Goal: Information Seeking & Learning: Check status

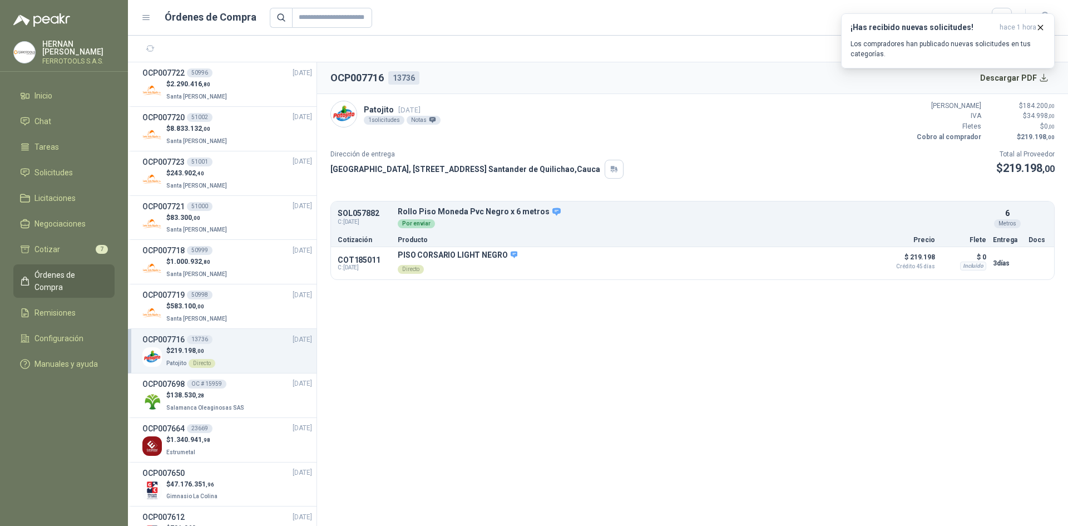
scroll to position [223, 0]
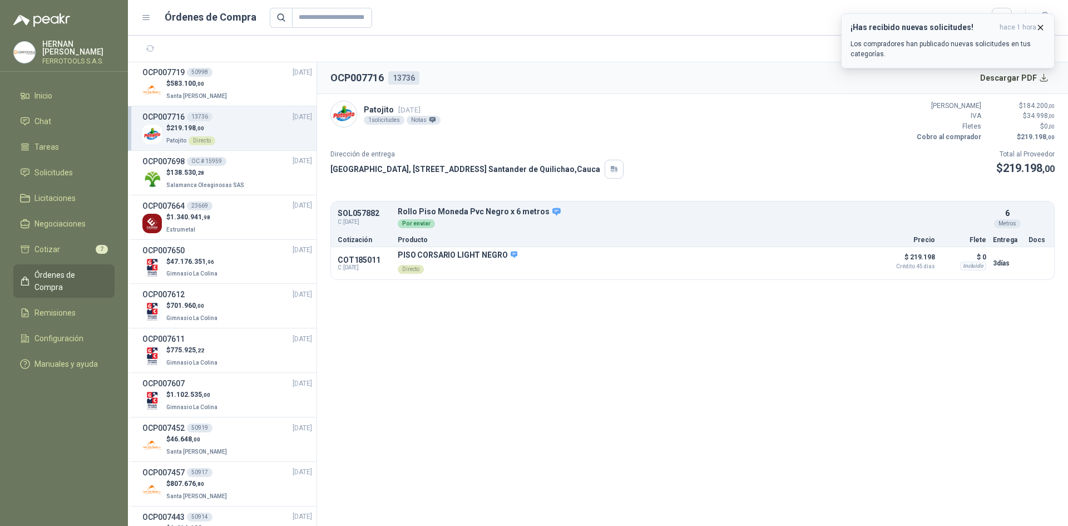
click at [1042, 24] on icon "button" at bounding box center [1040, 27] width 9 height 9
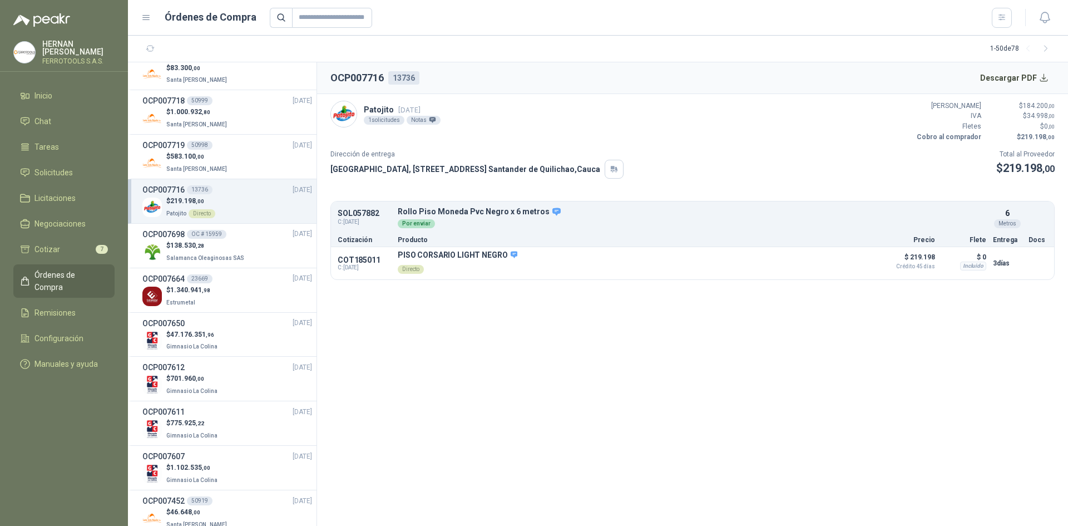
scroll to position [0, 0]
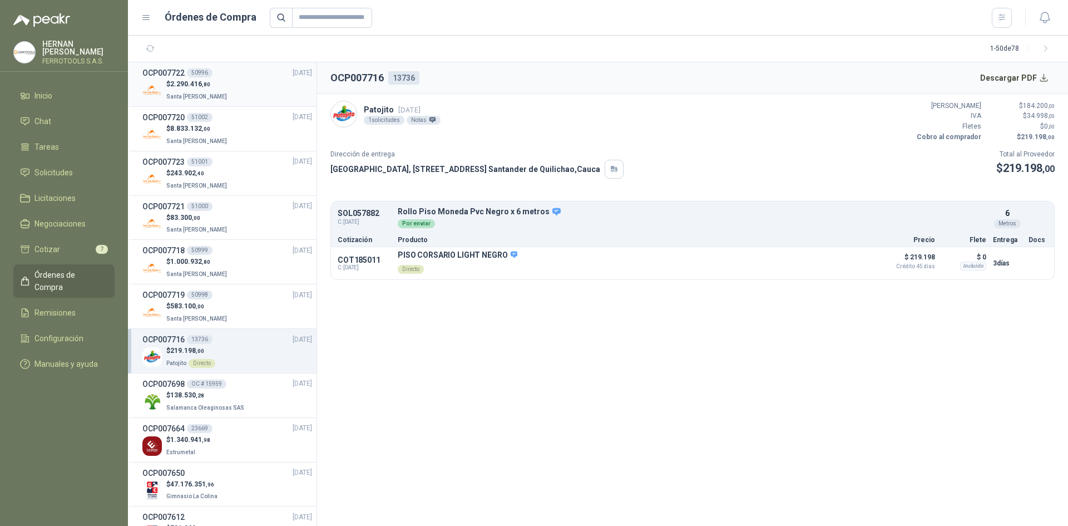
click at [239, 96] on div "$ 2.290.416 ,80 Santa [PERSON_NAME]" at bounding box center [227, 90] width 170 height 23
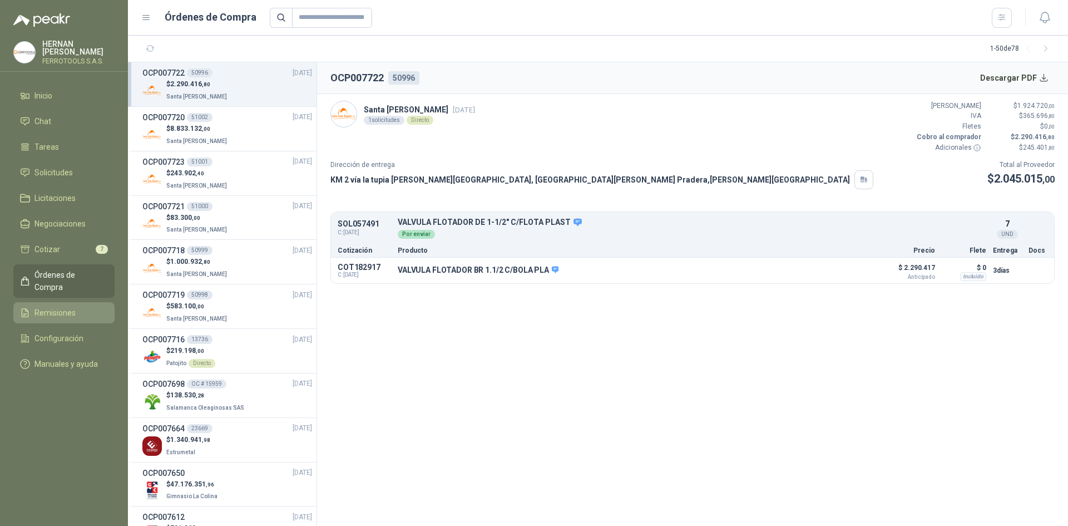
click at [62, 307] on span "Remisiones" at bounding box center [54, 313] width 41 height 12
click at [61, 272] on span "Órdenes de Compra" at bounding box center [69, 281] width 70 height 24
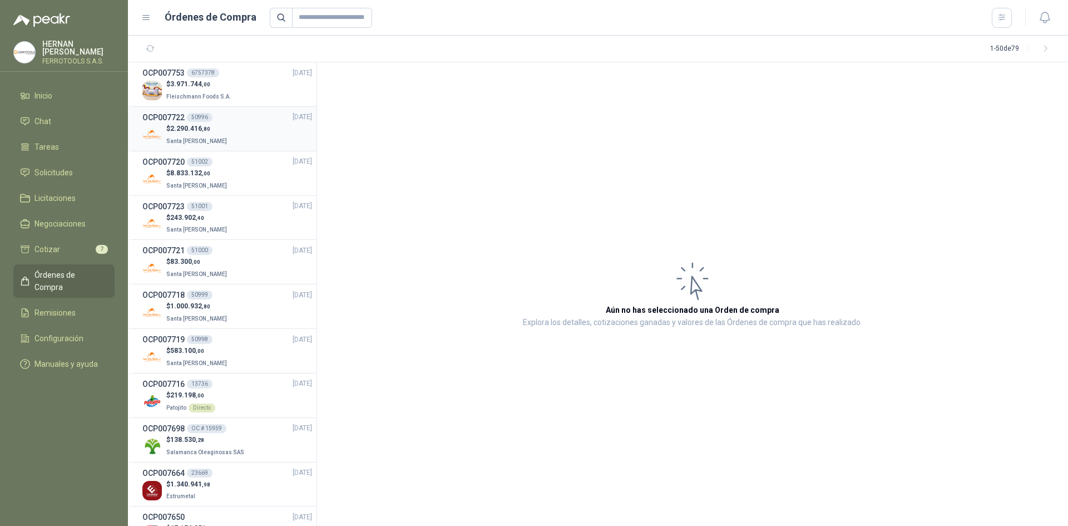
click at [248, 144] on div "$ 2.290.416 ,80 Santa [PERSON_NAME]" at bounding box center [227, 135] width 170 height 23
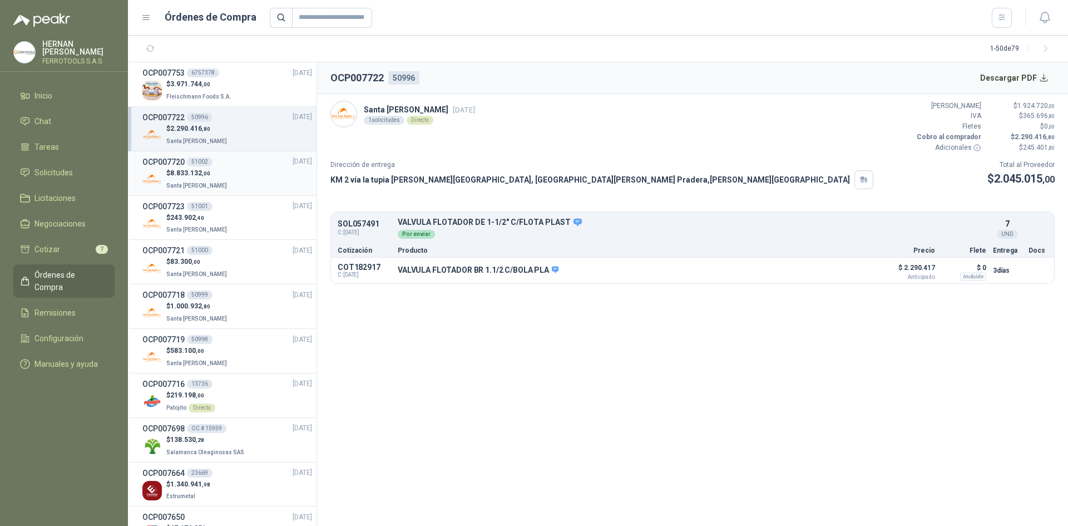
click at [243, 175] on div "$ 8.833.132 ,00 Santa Anita Napoles" at bounding box center [227, 179] width 170 height 23
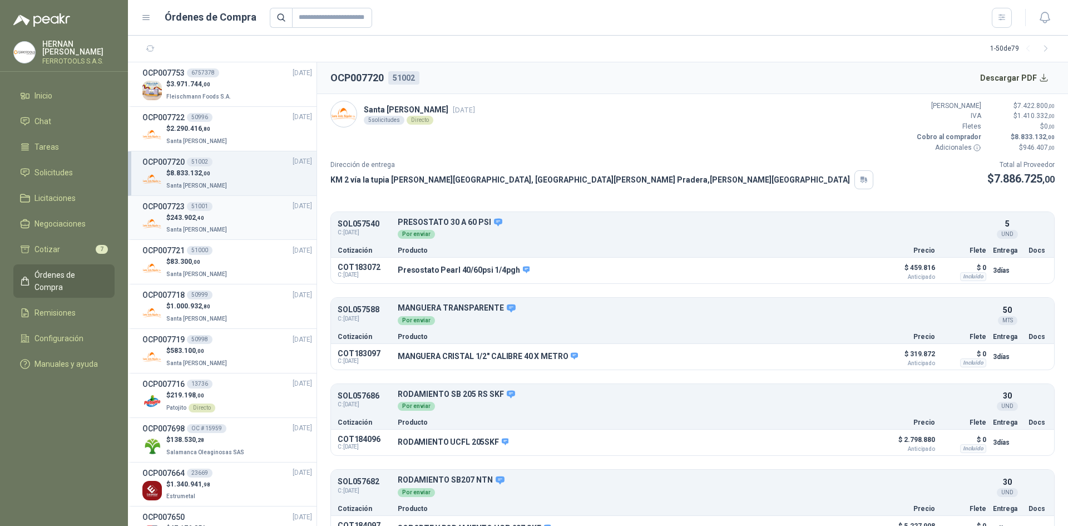
click at [237, 214] on div "$ 243.902 ,40 Santa Anita Napoles" at bounding box center [227, 224] width 170 height 23
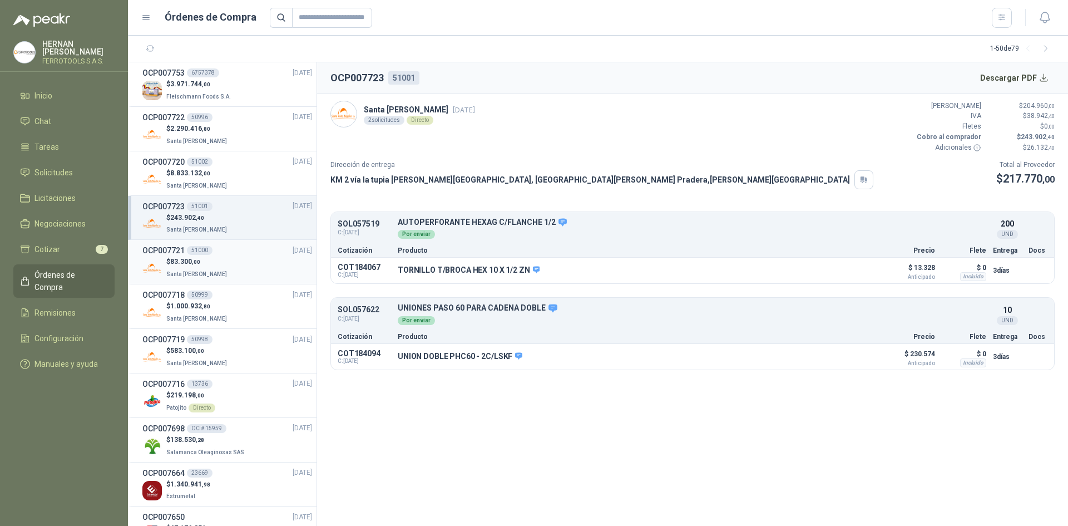
click at [228, 261] on div "$ 83.300 ,00 Santa Anita Napoles" at bounding box center [227, 267] width 170 height 23
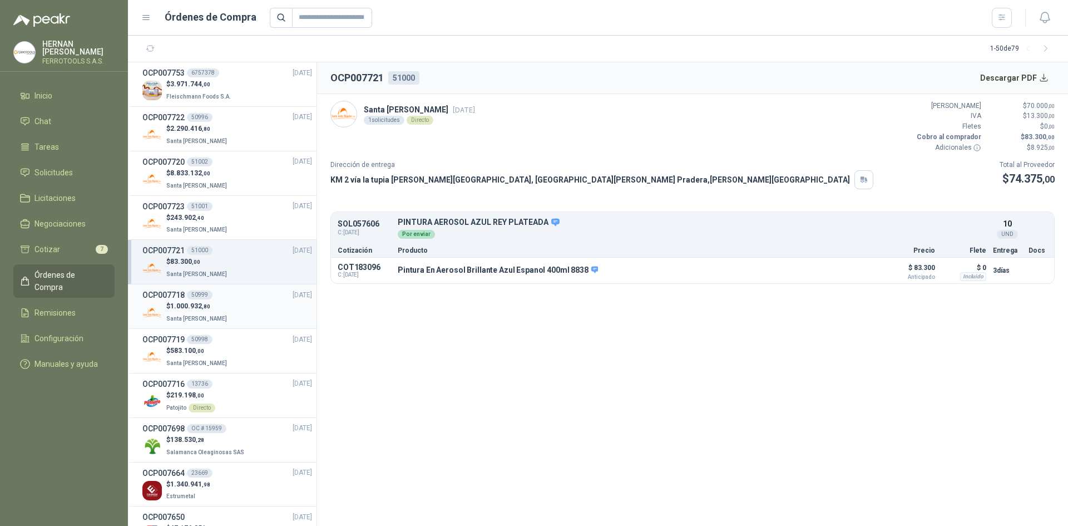
click at [227, 309] on div "$ 1.000.932 ,80 Santa Anita Napoles" at bounding box center [227, 312] width 170 height 23
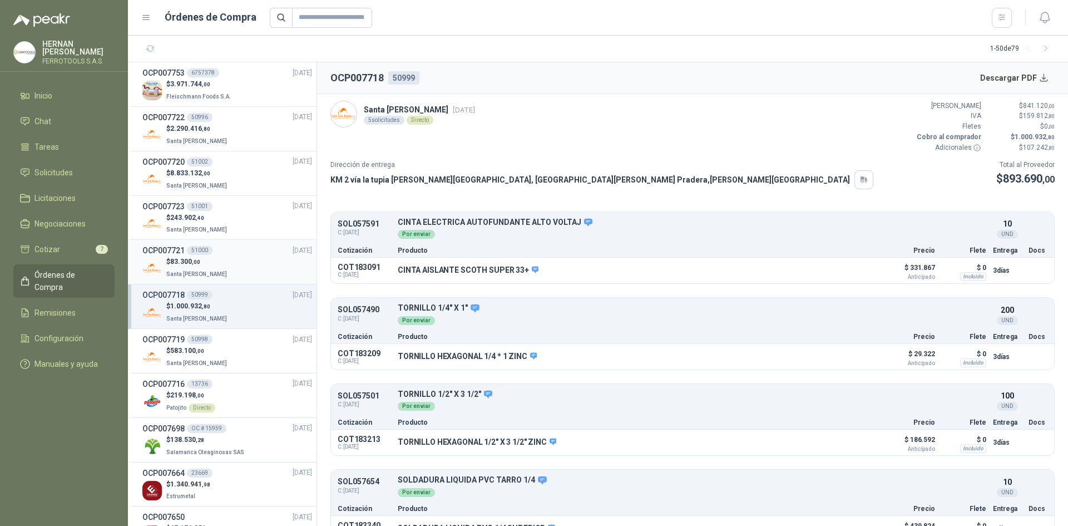
click at [237, 259] on div "$ 83.300 ,00 Santa Anita Napoles" at bounding box center [227, 267] width 170 height 23
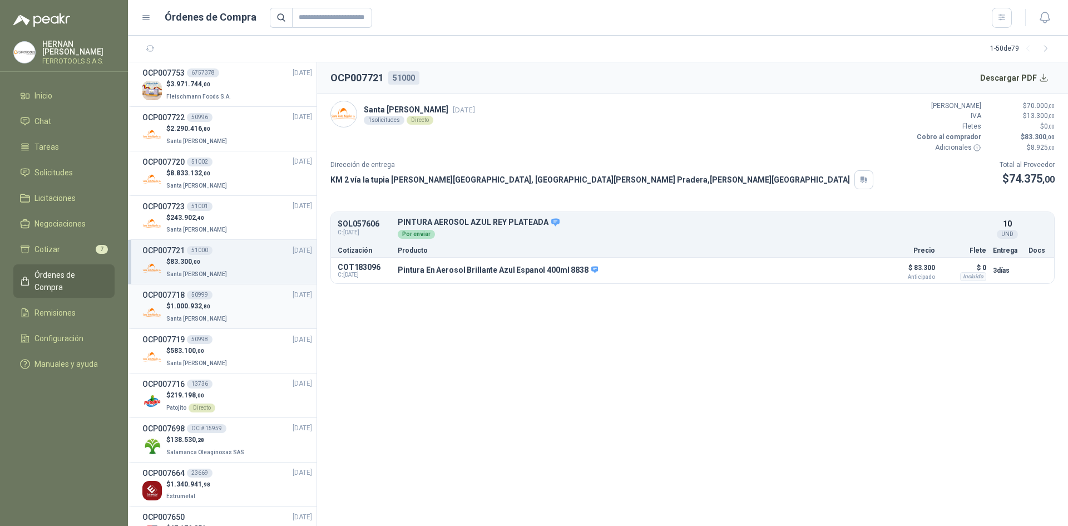
click at [238, 297] on div "OCP007718 50999 30/09/25" at bounding box center [227, 295] width 170 height 12
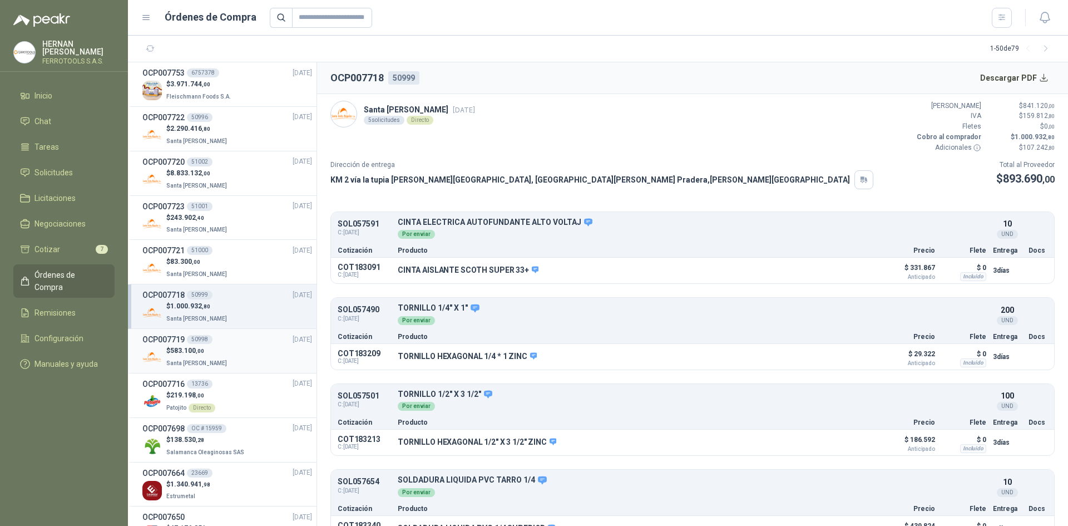
click at [233, 352] on div "$ 583.100 ,00 Santa Anita Napoles" at bounding box center [227, 357] width 170 height 23
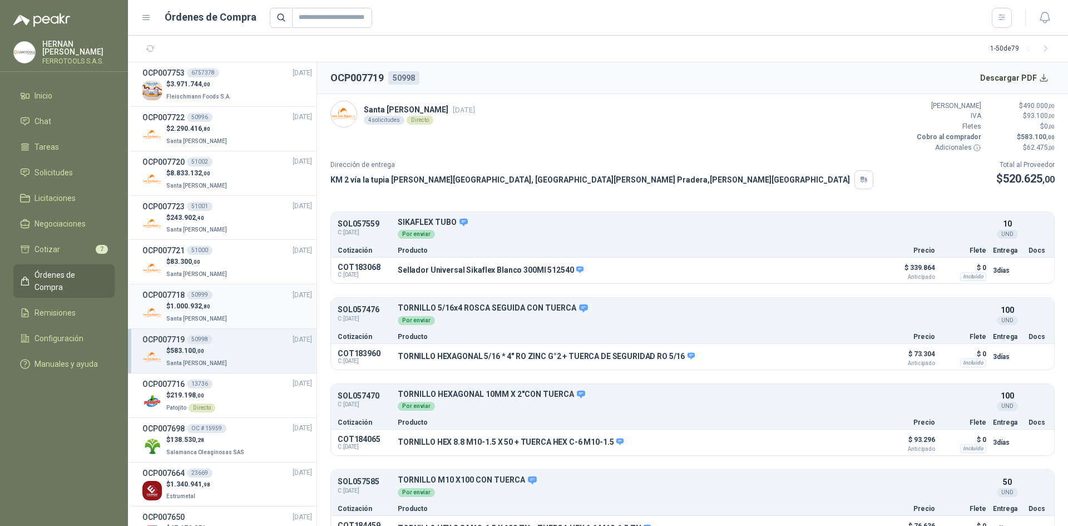
click at [237, 314] on div "$ 1.000.932 ,80 Santa Anita Napoles" at bounding box center [227, 312] width 170 height 23
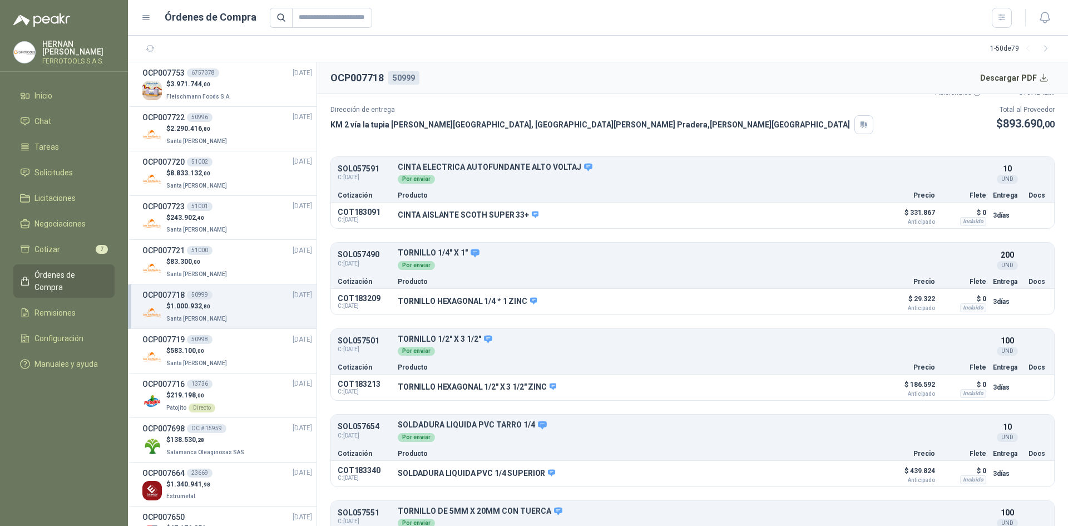
scroll to position [108, 0]
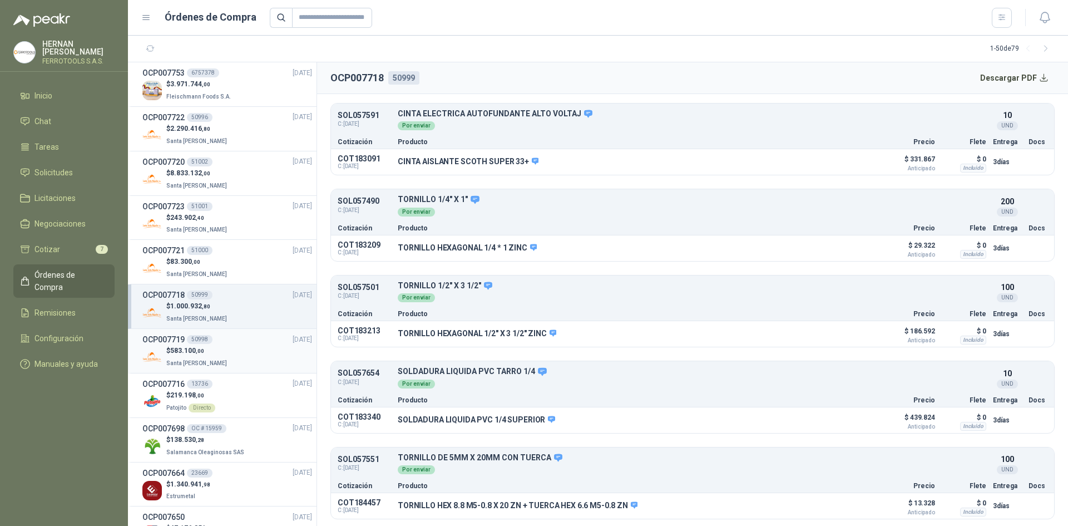
click at [253, 338] on div "OCP007719 50998 30/09/25" at bounding box center [227, 339] width 170 height 12
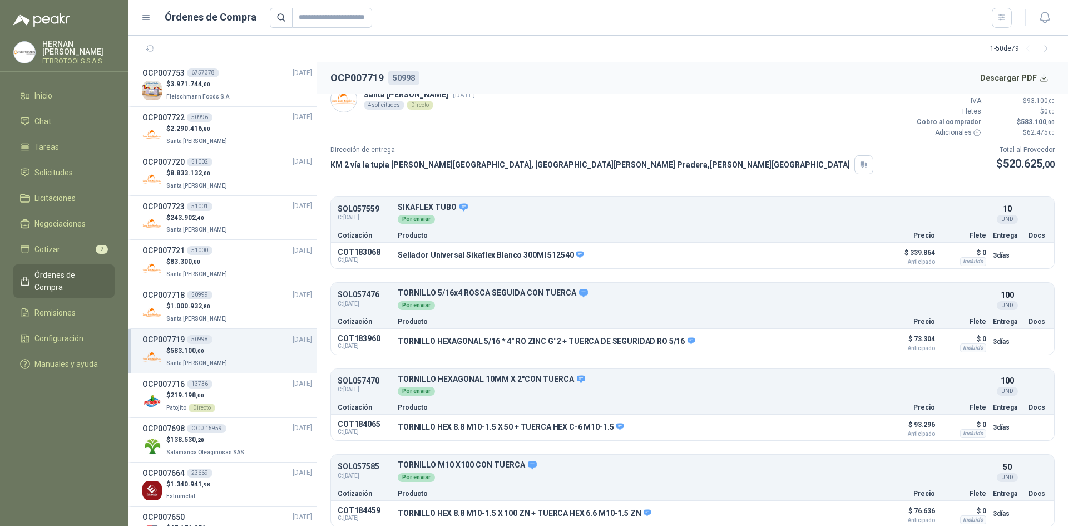
scroll to position [22, 0]
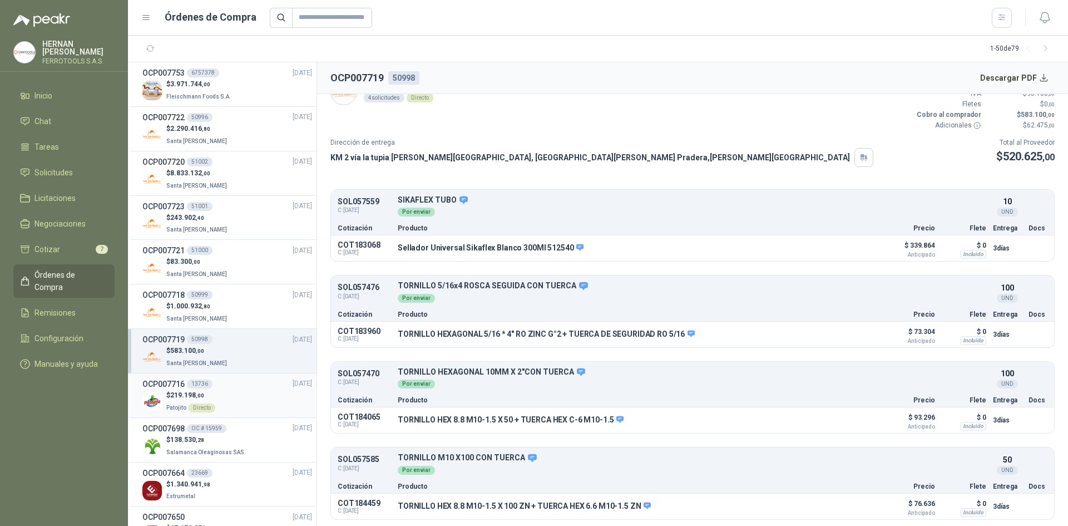
click at [223, 392] on div "$ 219.198 ,00 Patojito Directo" at bounding box center [227, 401] width 170 height 23
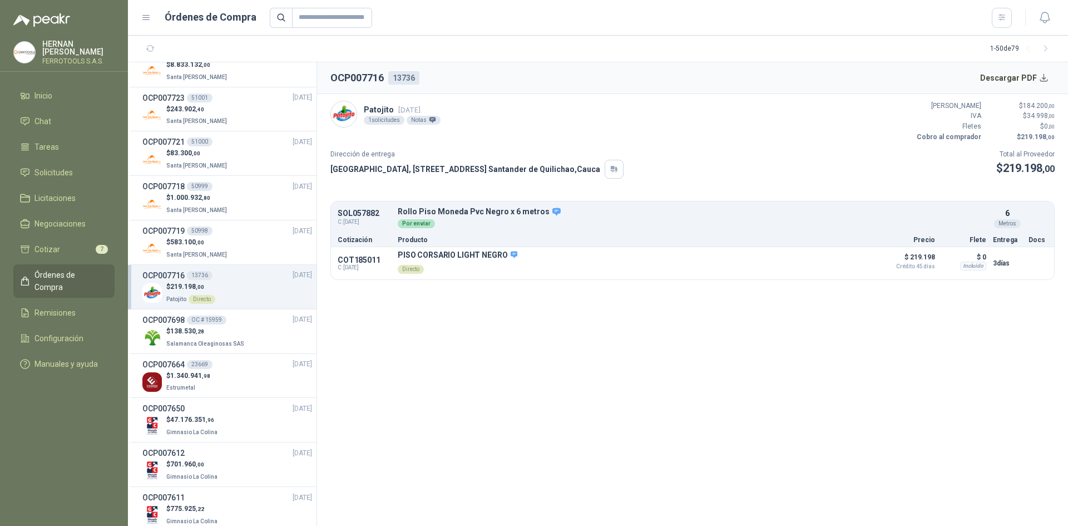
scroll to position [167, 0]
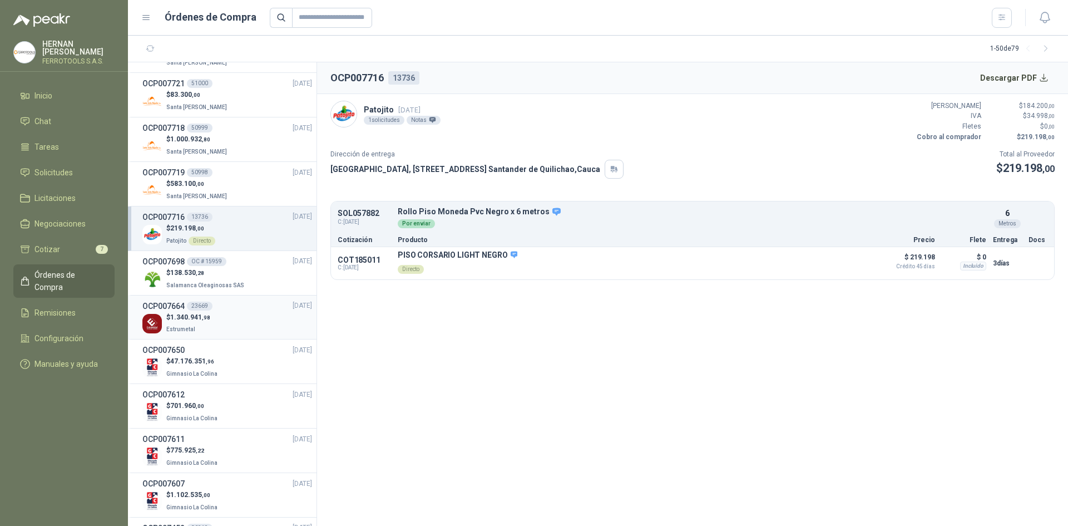
click at [224, 327] on div "$ 1.340.941 ,98 Estrumetal" at bounding box center [227, 323] width 170 height 23
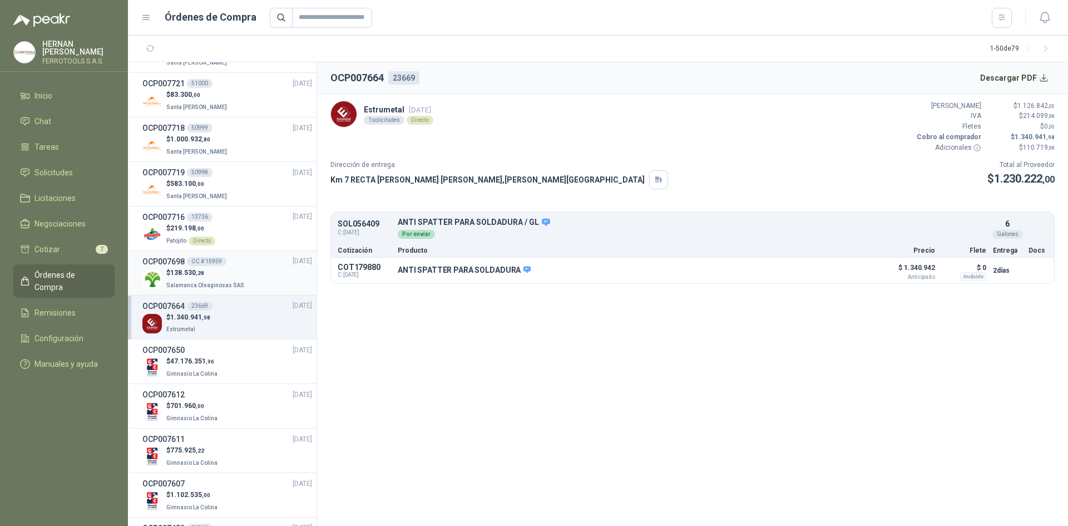
click at [241, 269] on div "$ 138.530 ,28 Salamanca Oleaginosas SAS" at bounding box center [227, 279] width 170 height 23
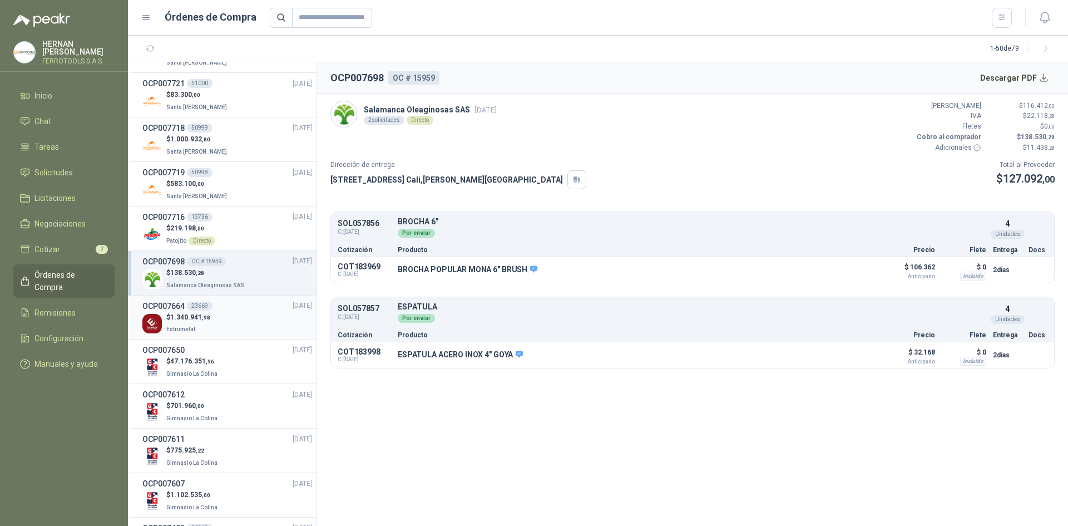
click at [249, 322] on div "$ 1.340.941 ,98 Estrumetal" at bounding box center [227, 323] width 170 height 23
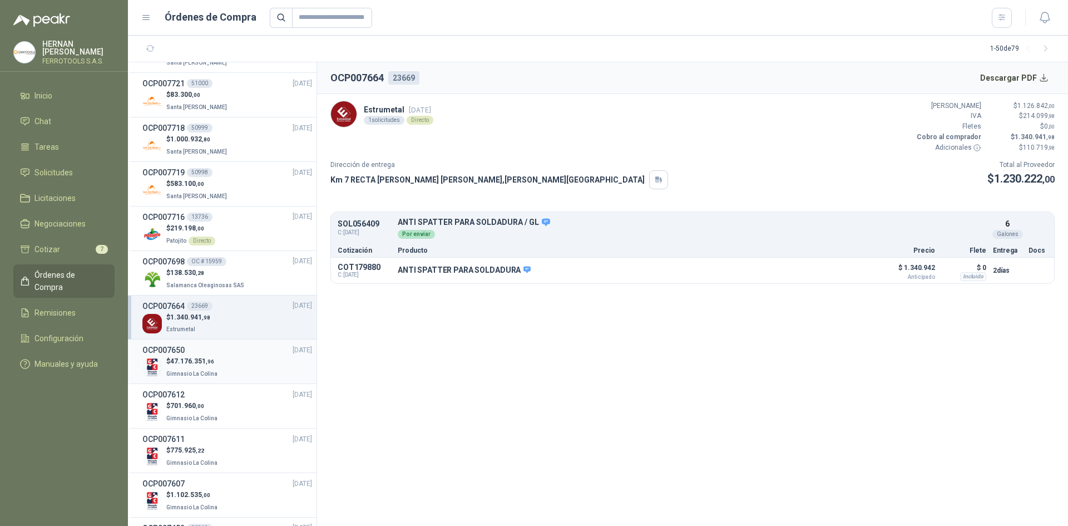
click at [250, 356] on div "OCP007650 29/09/25" at bounding box center [227, 350] width 170 height 12
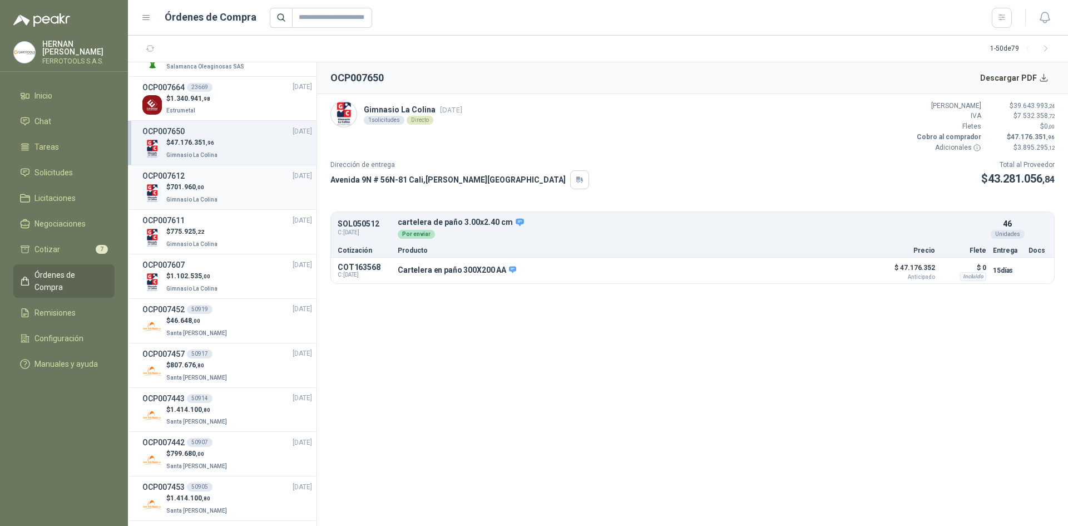
scroll to position [389, 0]
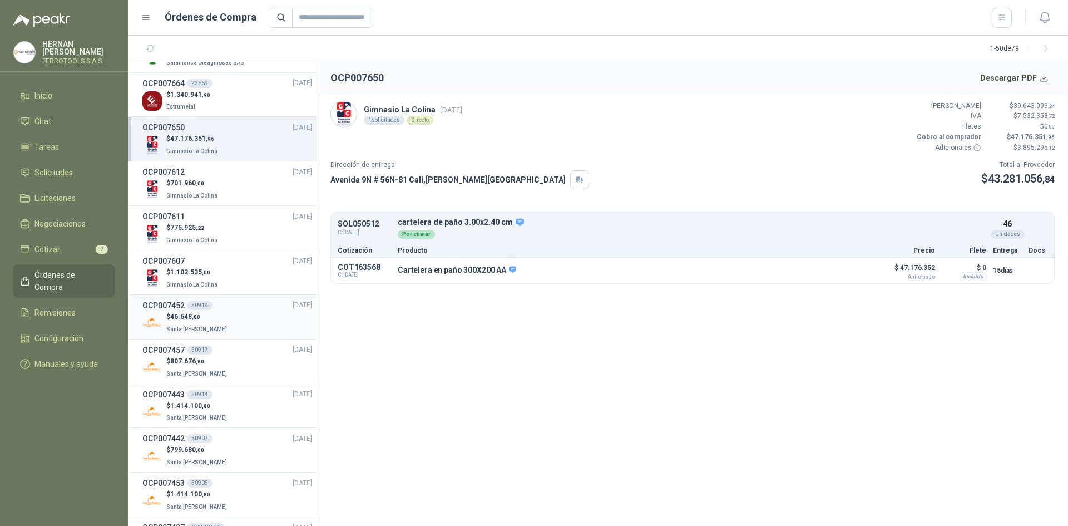
click at [246, 312] on div "$ 46.648 ,00 Santa Anita Napoles" at bounding box center [227, 323] width 170 height 23
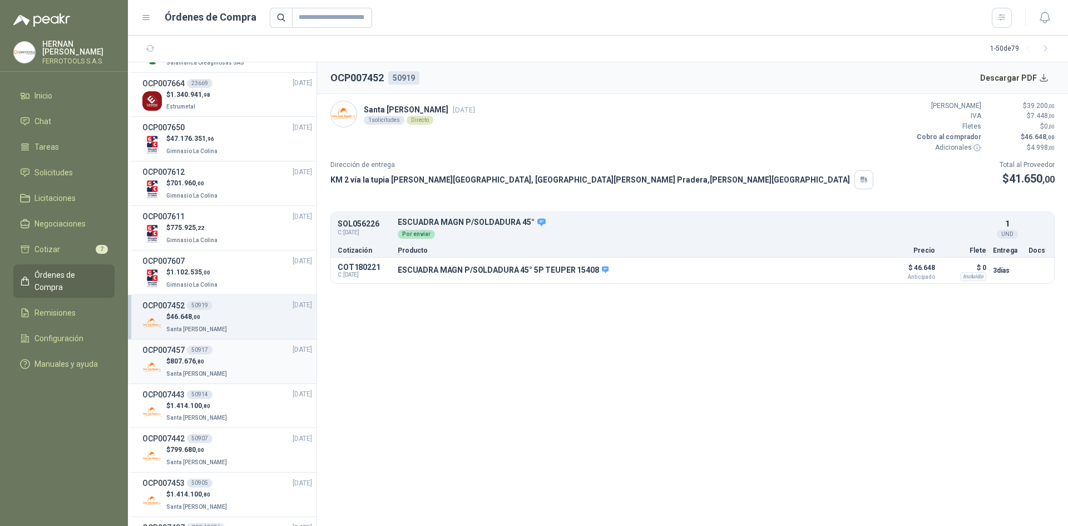
click at [246, 362] on div "$ 807.676 ,80 Santa Anita Napoles" at bounding box center [227, 367] width 170 height 23
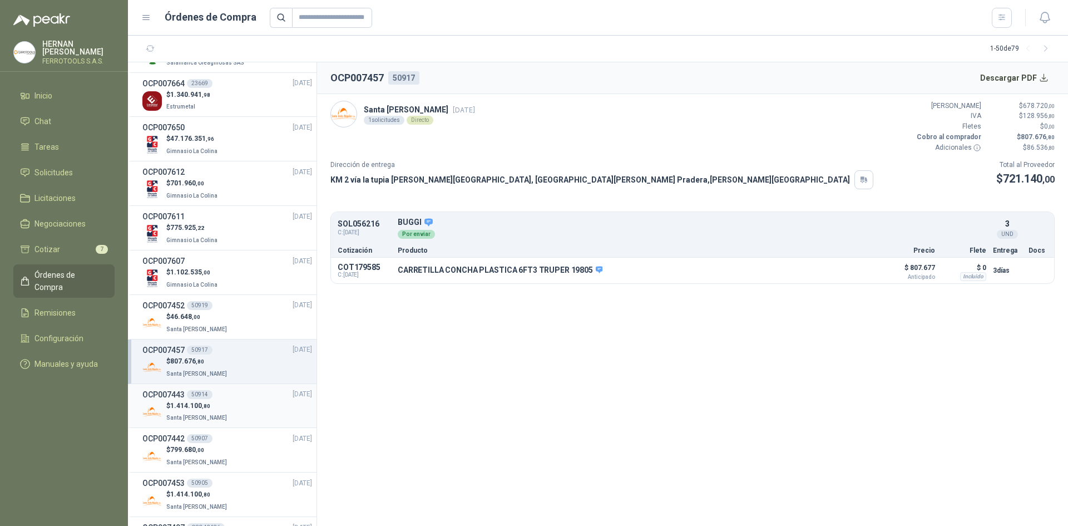
click at [243, 401] on div "$ 1.414.100 ,80 Santa Anita Napoles" at bounding box center [227, 412] width 170 height 23
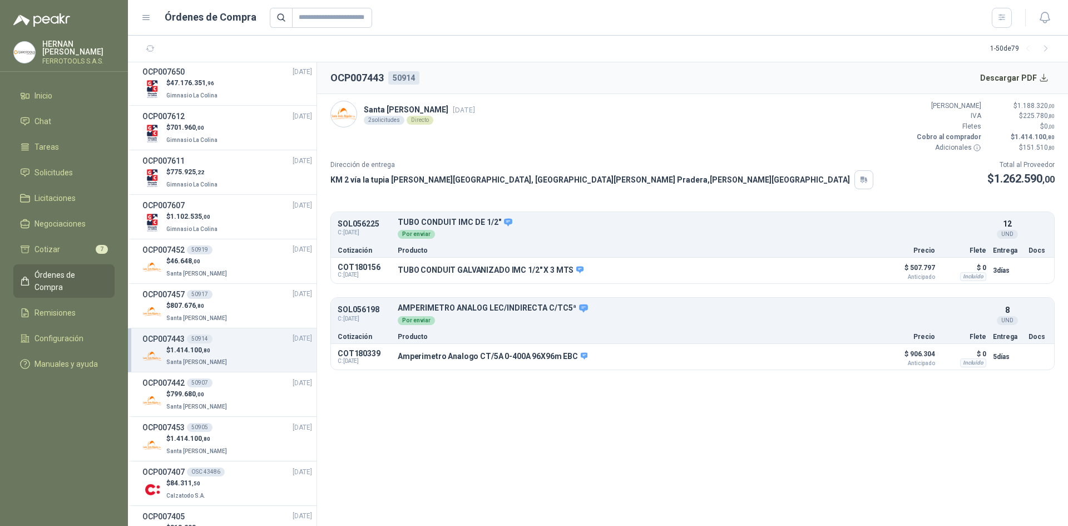
scroll to position [501, 0]
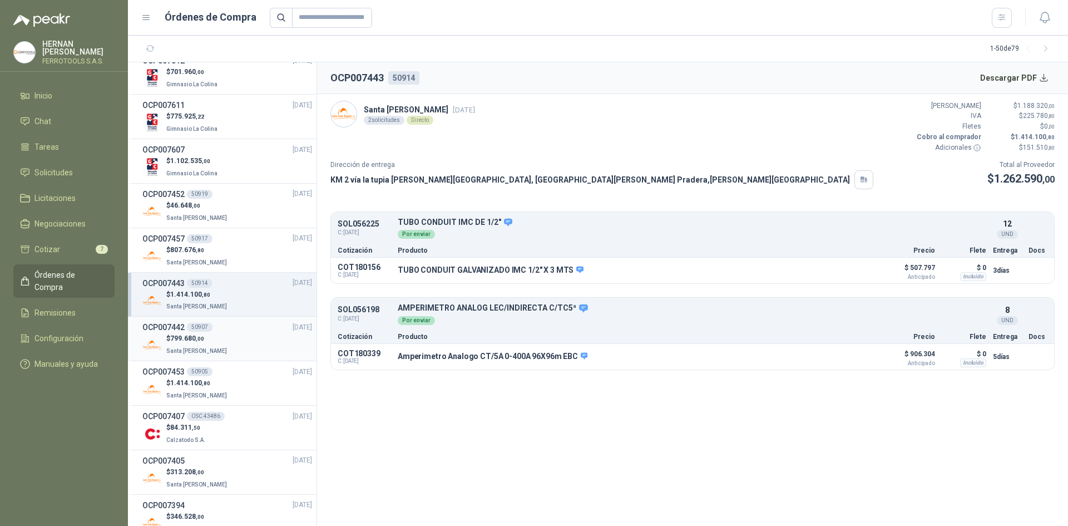
click at [243, 346] on div "$ 799.680 ,00 Santa Anita Napoles" at bounding box center [227, 344] width 170 height 23
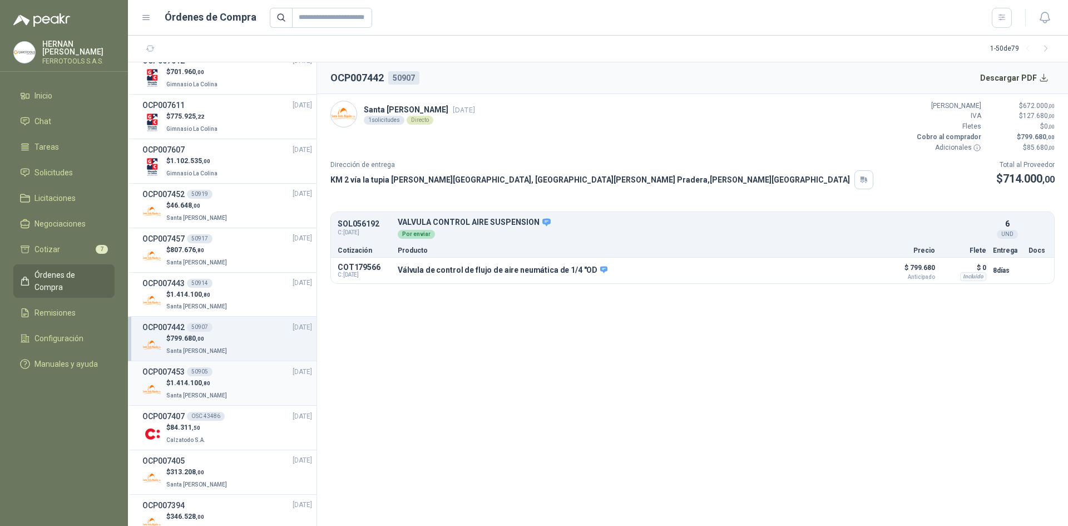
click at [241, 378] on div "$ 1.414.100 ,80 Santa Anita Napoles" at bounding box center [227, 389] width 170 height 23
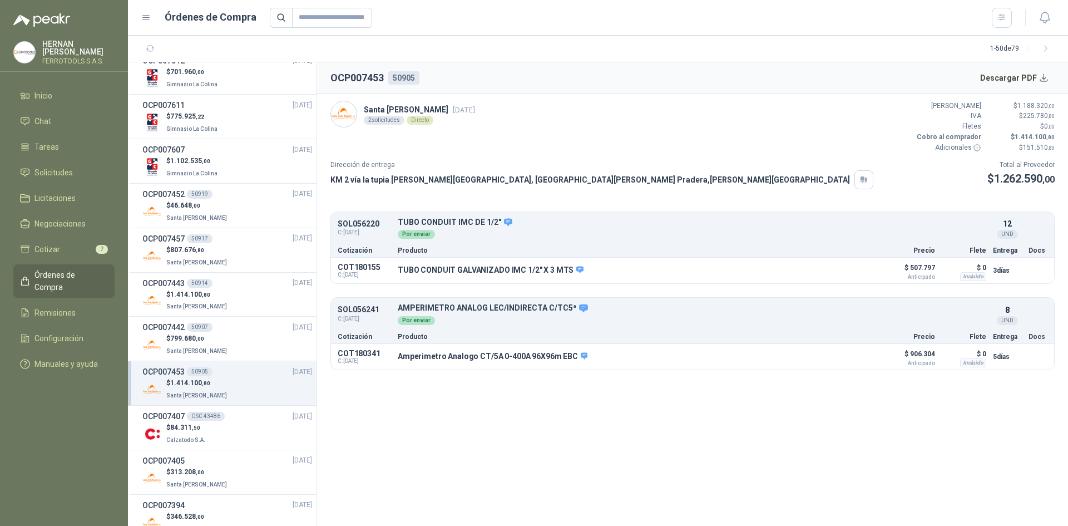
scroll to position [556, 0]
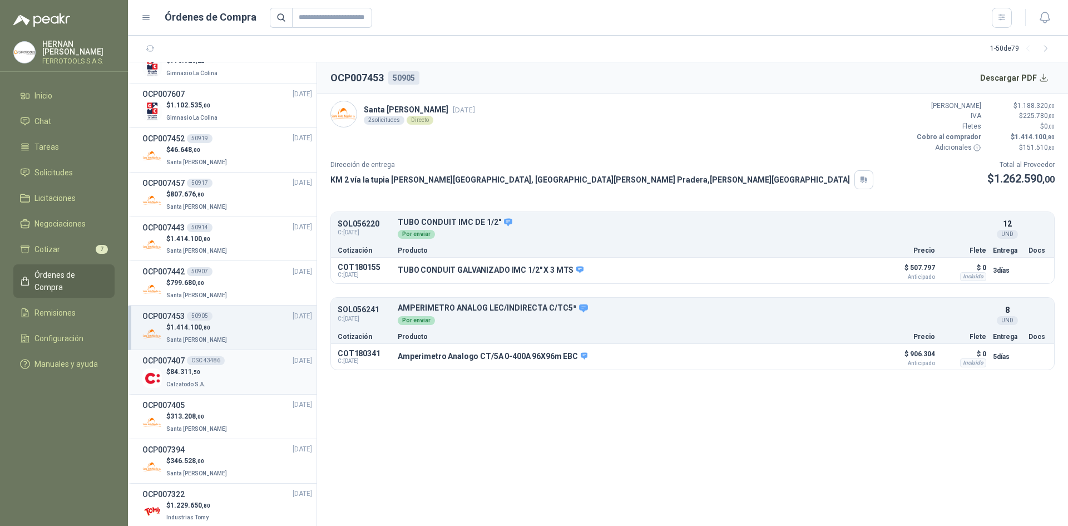
click at [240, 379] on div "$ 84.311 ,50 Calzatodo S.A." at bounding box center [227, 378] width 170 height 23
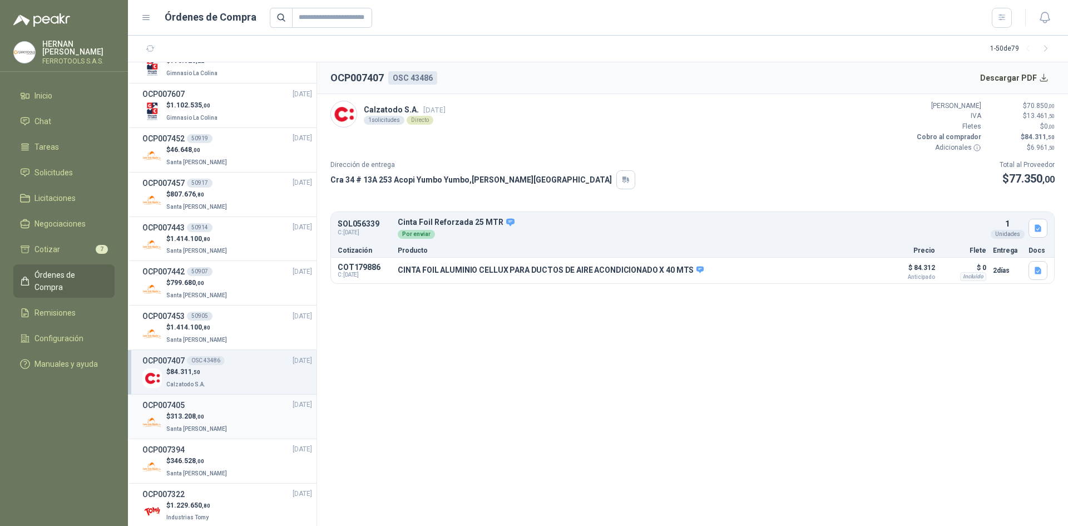
click at [239, 407] on div "OCP007405 17/09/25" at bounding box center [227, 405] width 170 height 12
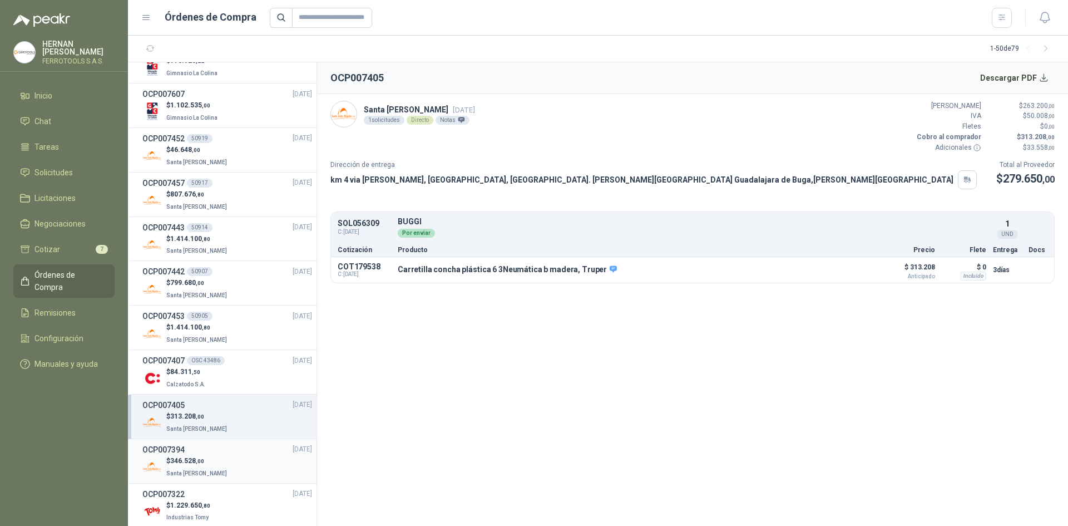
click at [239, 448] on div "OCP007394 17/09/25" at bounding box center [227, 449] width 170 height 12
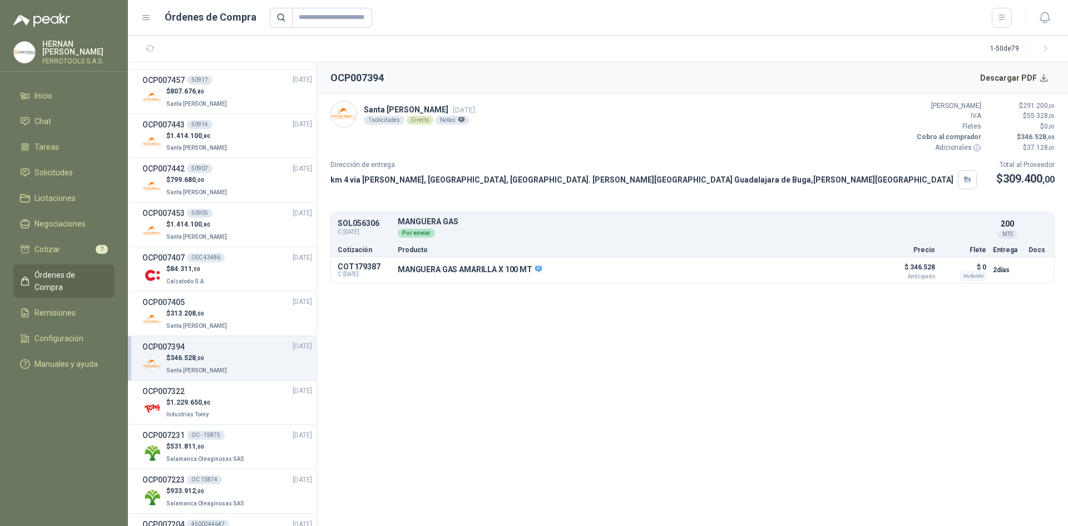
scroll to position [668, 0]
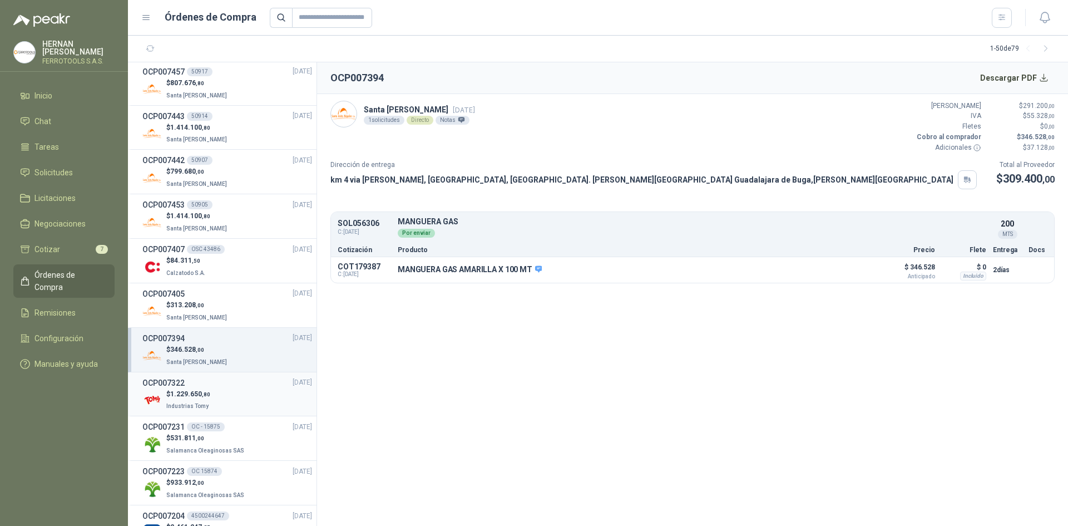
click at [241, 392] on div "$ 1.229.650 ,80 Industrias Tomy" at bounding box center [227, 400] width 170 height 23
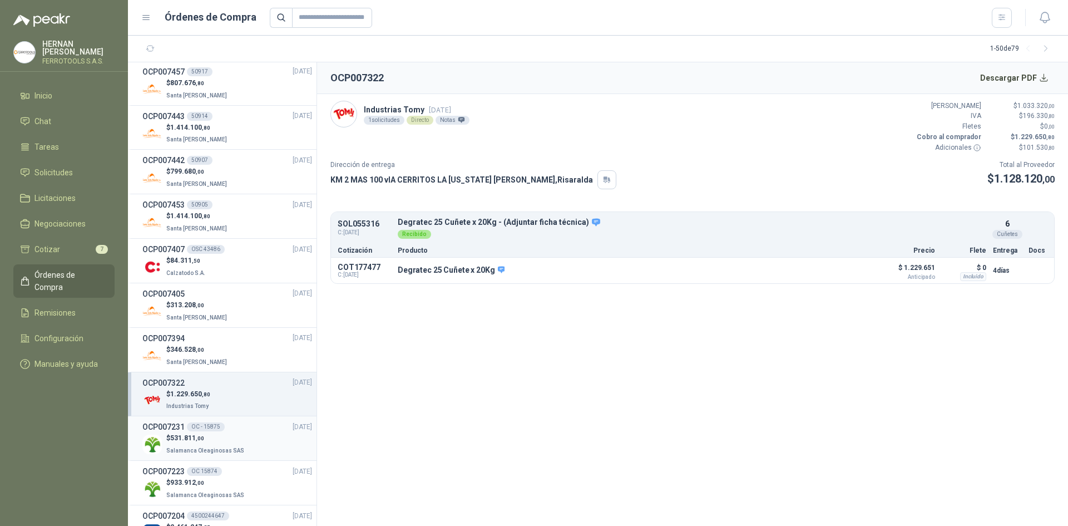
click at [240, 435] on p "$ 531.811 ,00" at bounding box center [206, 438] width 80 height 11
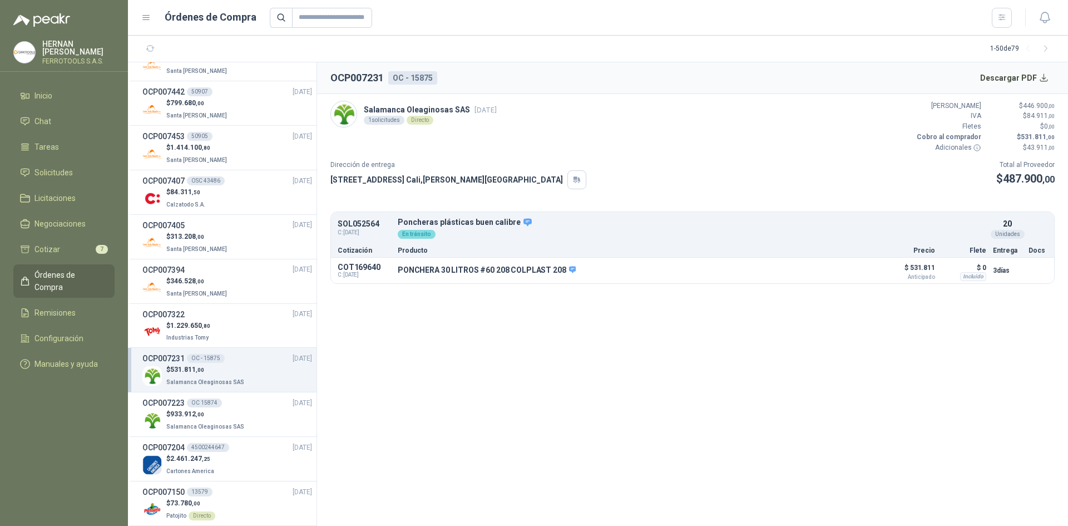
scroll to position [779, 0]
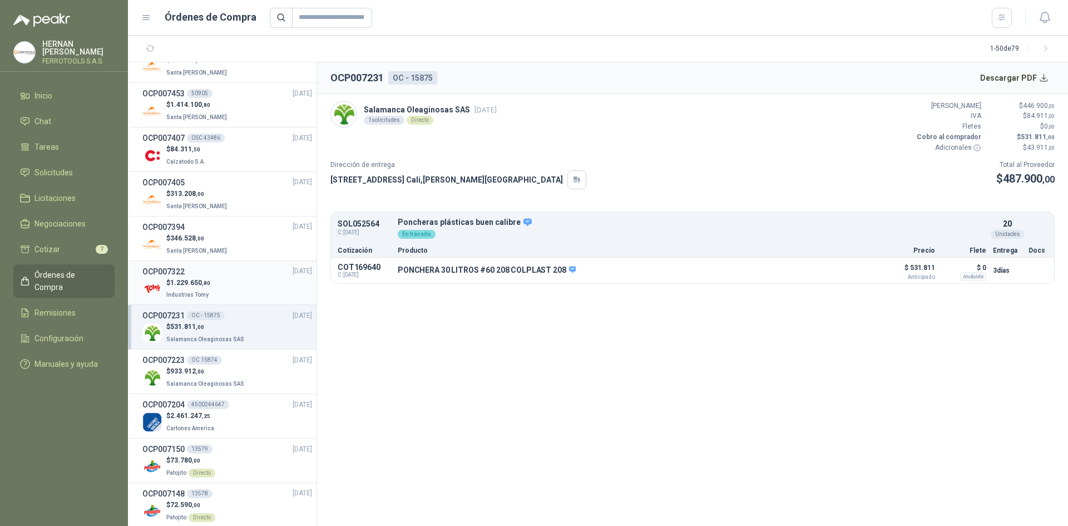
click at [214, 275] on div "OCP007322 12/09/25" at bounding box center [227, 271] width 170 height 12
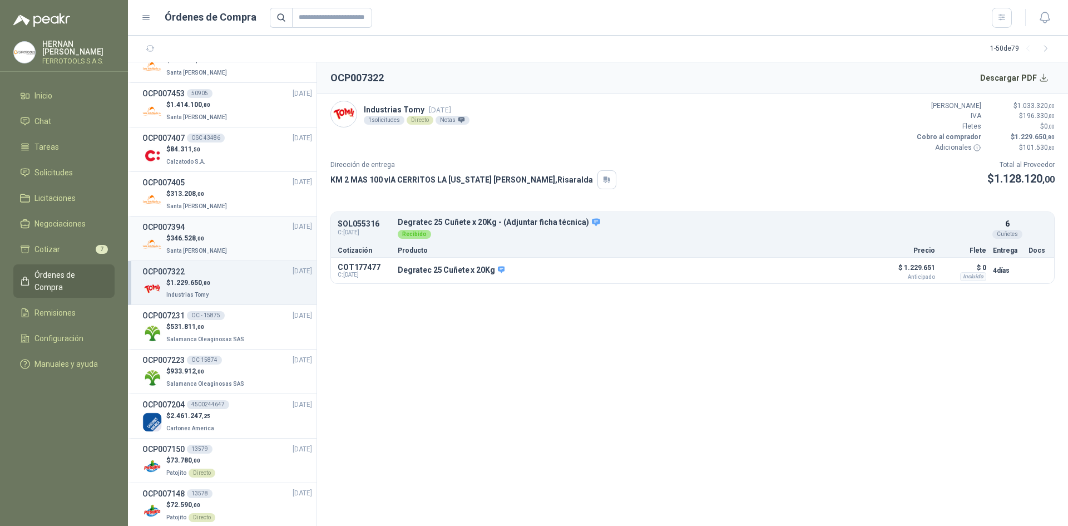
click at [244, 234] on div "$ 346.528 ,00 Santa Anita Napoles" at bounding box center [227, 244] width 170 height 23
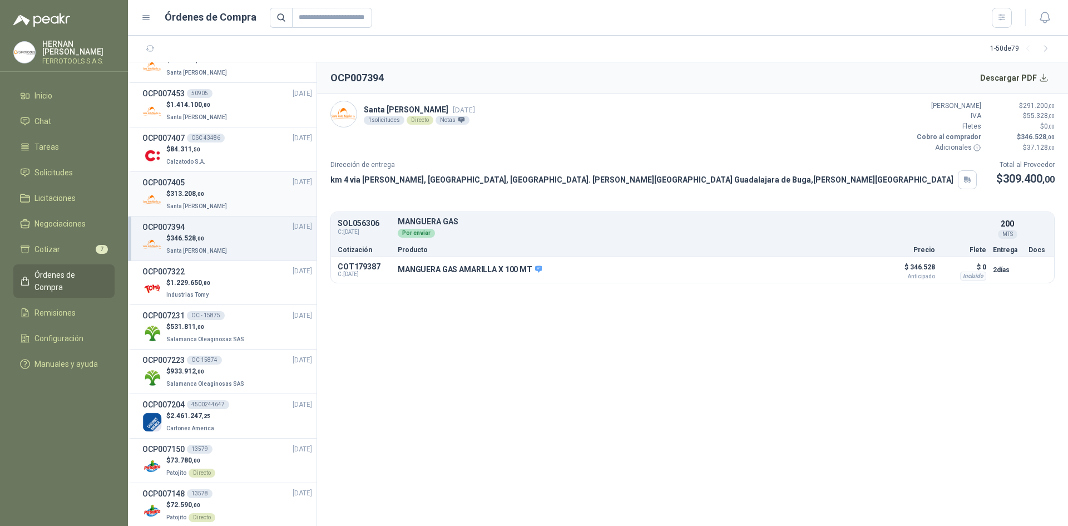
click at [244, 201] on div "$ 313.208 ,00 Santa Anita Napoles" at bounding box center [227, 200] width 170 height 23
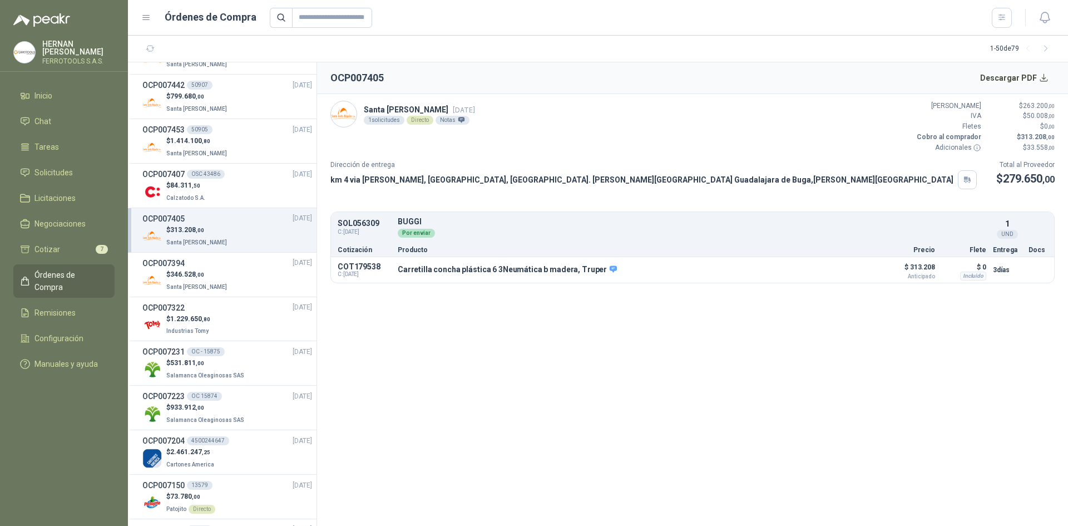
scroll to position [723, 0]
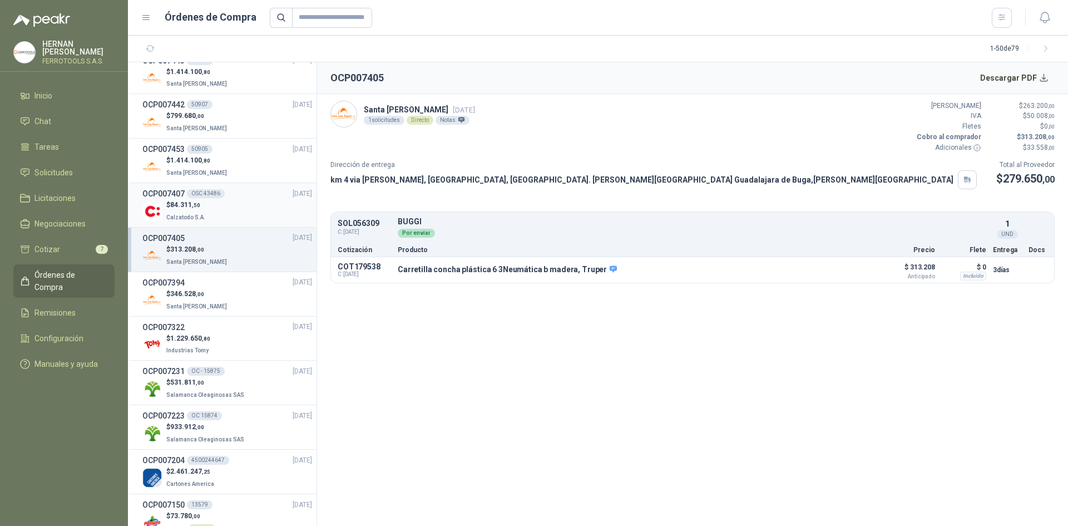
click at [242, 210] on div "$ 84.311 ,50 Calzatodo S.A." at bounding box center [227, 211] width 170 height 23
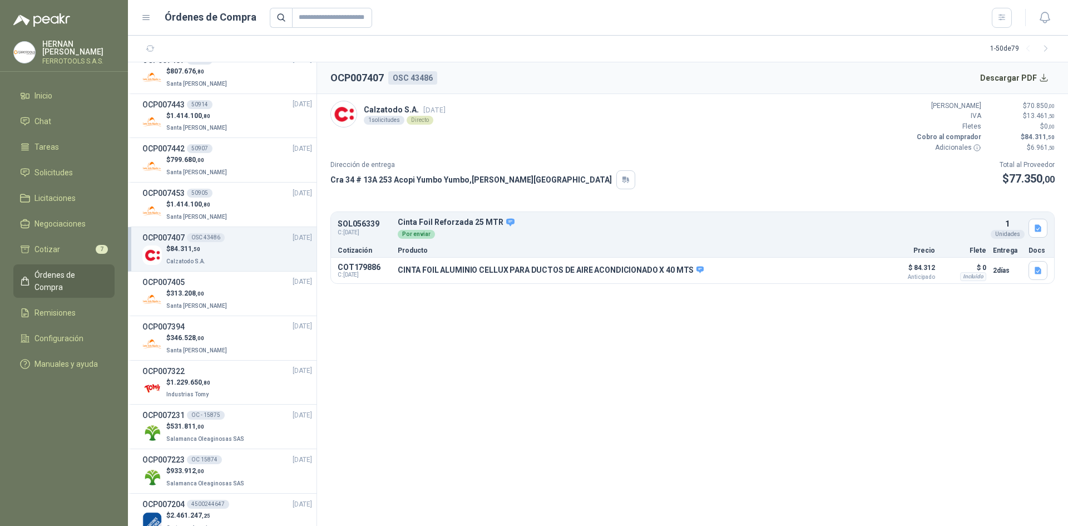
scroll to position [612, 0]
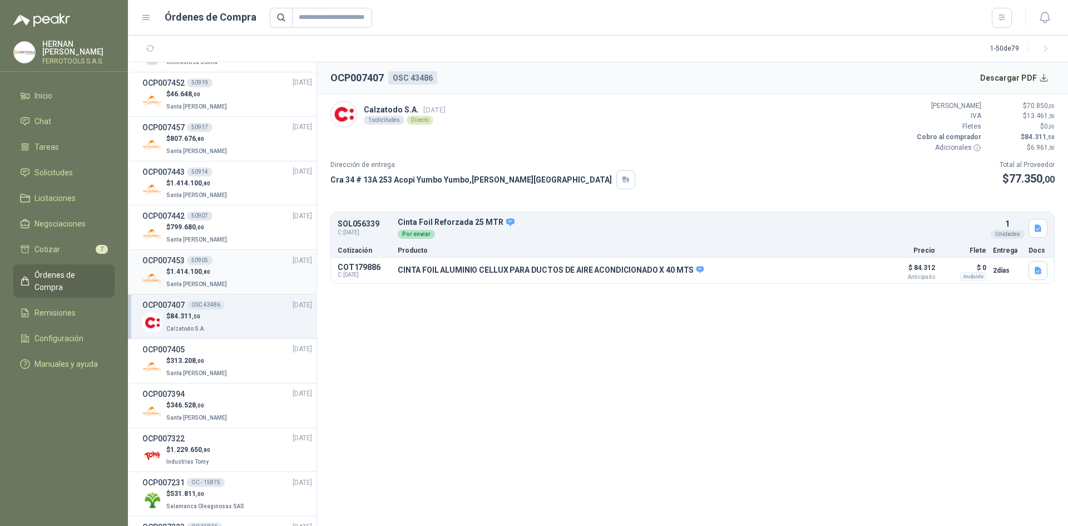
click at [230, 268] on div "$ 1.414.100 ,80 Santa Anita Napoles" at bounding box center [227, 277] width 170 height 23
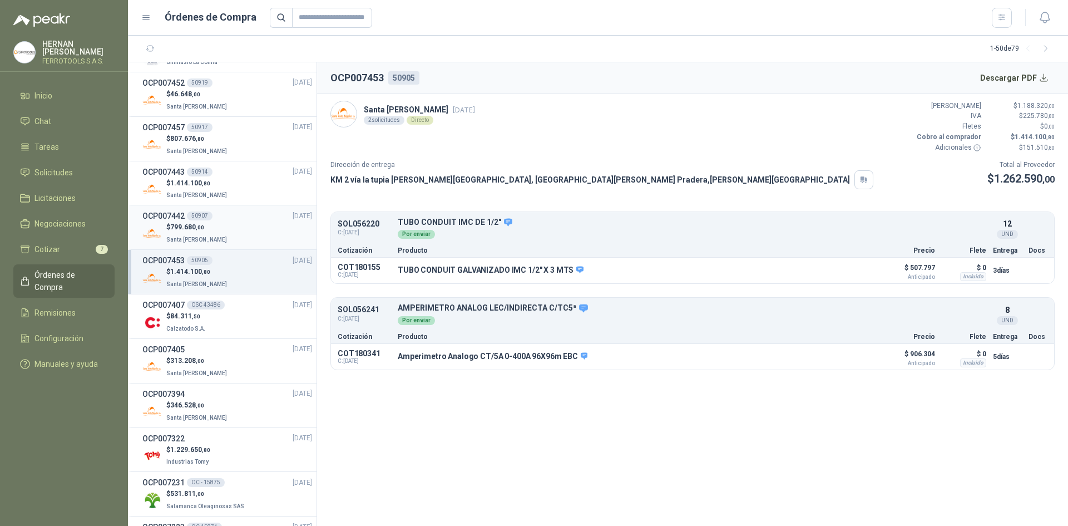
click at [230, 246] on li "OCP007442 50907 18/09/25 $ 799.680 ,00 Santa Anita Napoles" at bounding box center [222, 227] width 189 height 45
click at [257, 221] on div "OCP007442 50907 18/09/25" at bounding box center [227, 216] width 170 height 12
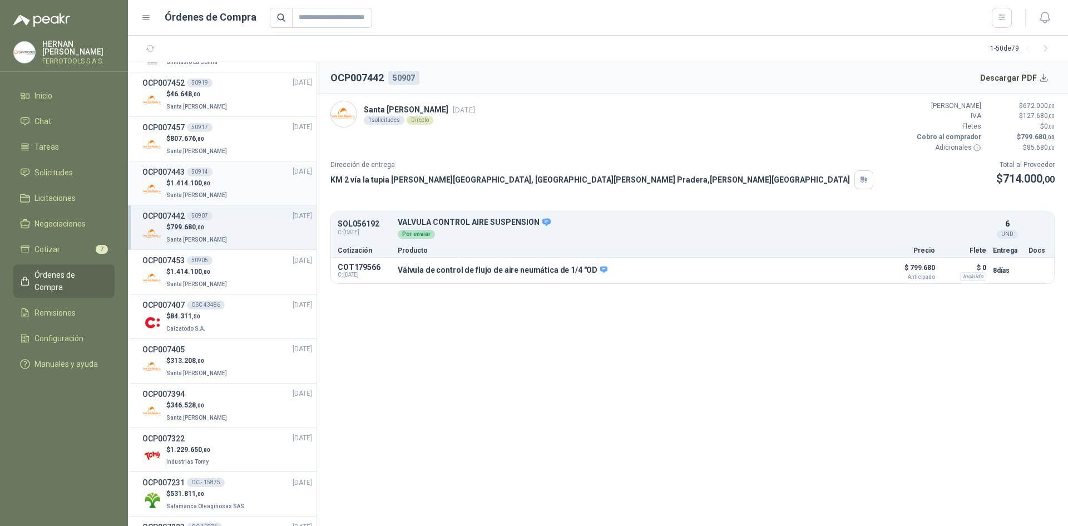
click at [258, 185] on div "$ 1.414.100 ,80 Santa Anita Napoles" at bounding box center [227, 189] width 170 height 23
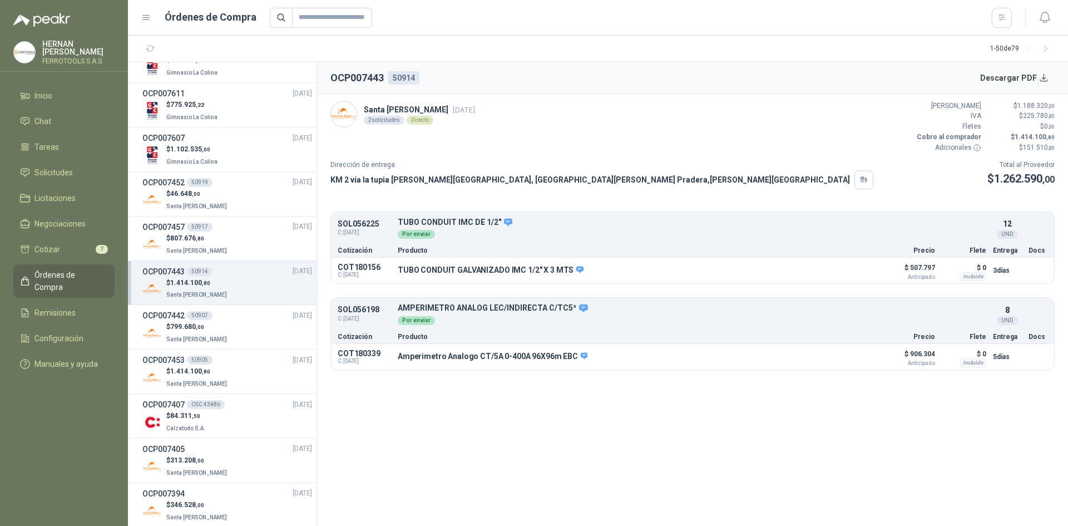
scroll to position [501, 0]
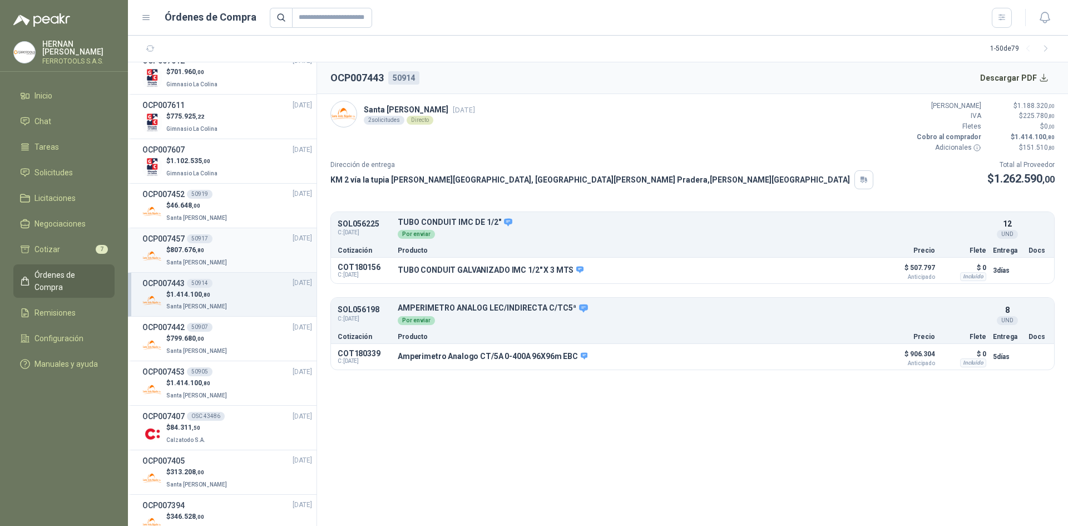
click at [245, 235] on div "OCP007457 50917 18/09/25" at bounding box center [227, 239] width 170 height 12
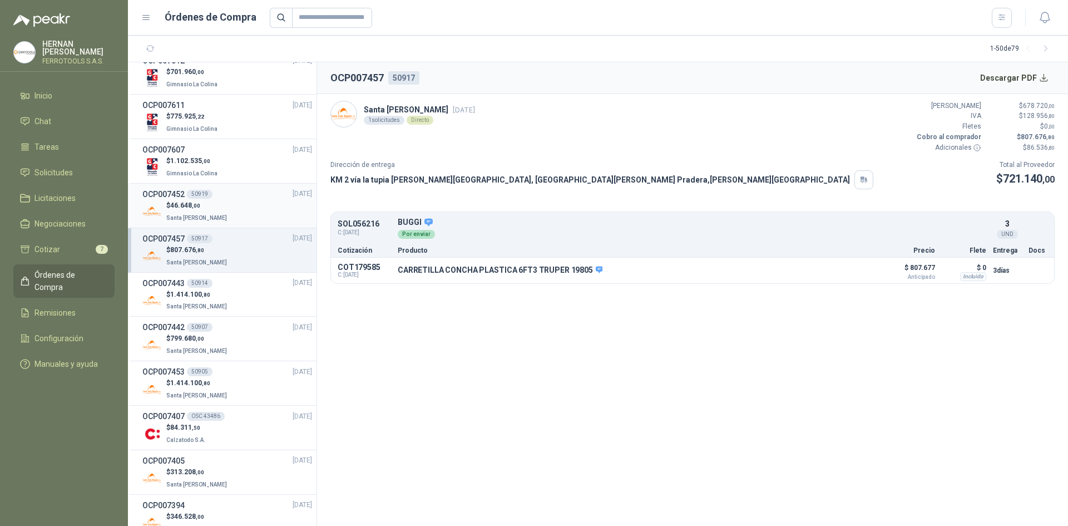
click at [246, 213] on div "$ 46.648 ,00 Santa Anita Napoles" at bounding box center [227, 211] width 170 height 23
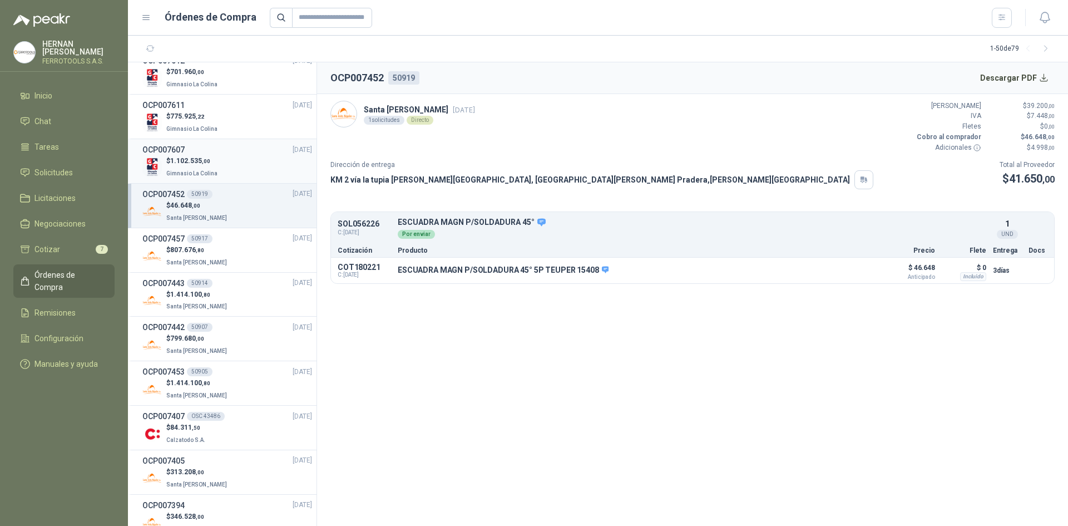
click at [247, 175] on div "$ 1.102.535 ,00 Gimnasio La Colina" at bounding box center [227, 167] width 170 height 23
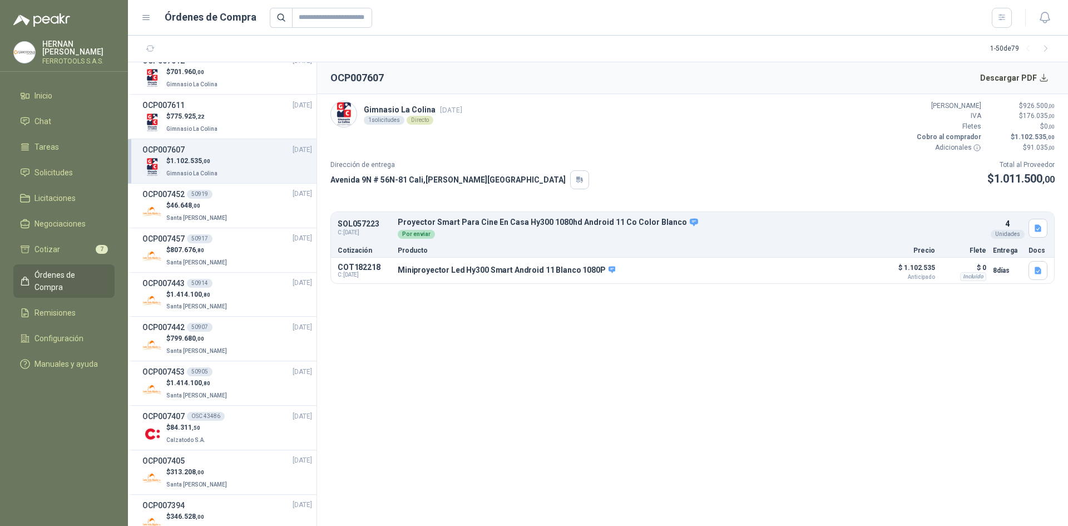
scroll to position [445, 0]
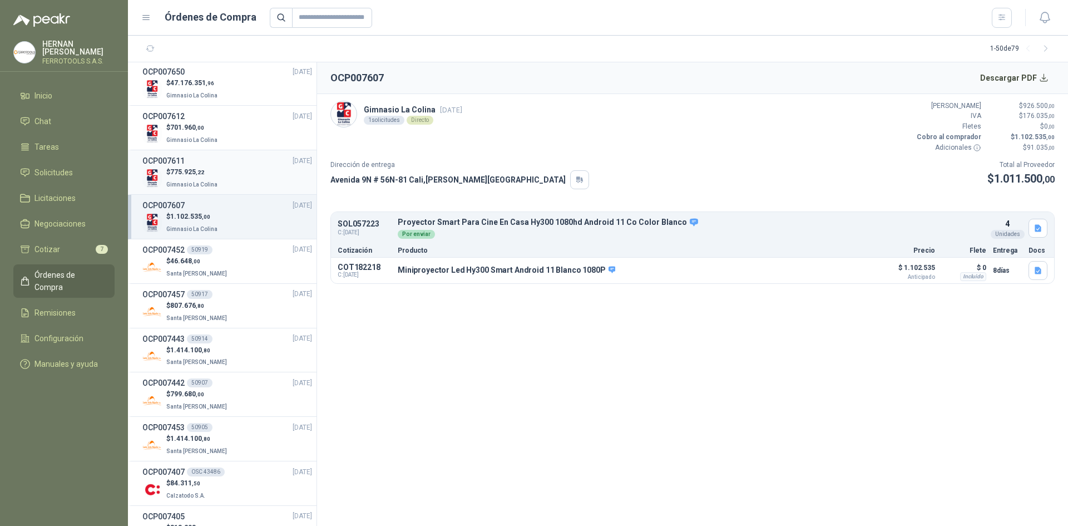
click at [251, 165] on div "OCP007611 25/09/25" at bounding box center [227, 161] width 170 height 12
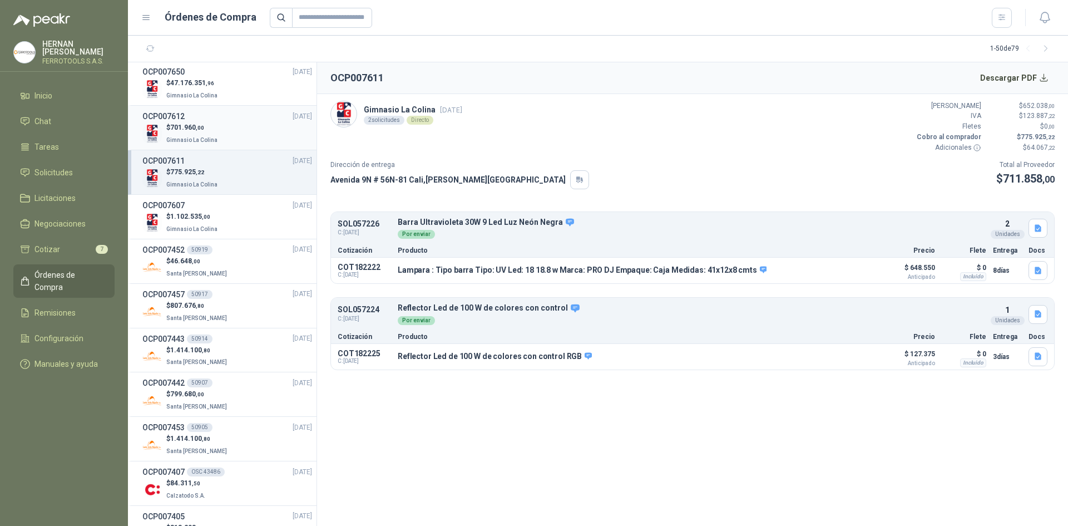
click at [251, 145] on div "$ 701.960 ,00 Gimnasio La Colina" at bounding box center [227, 133] width 170 height 23
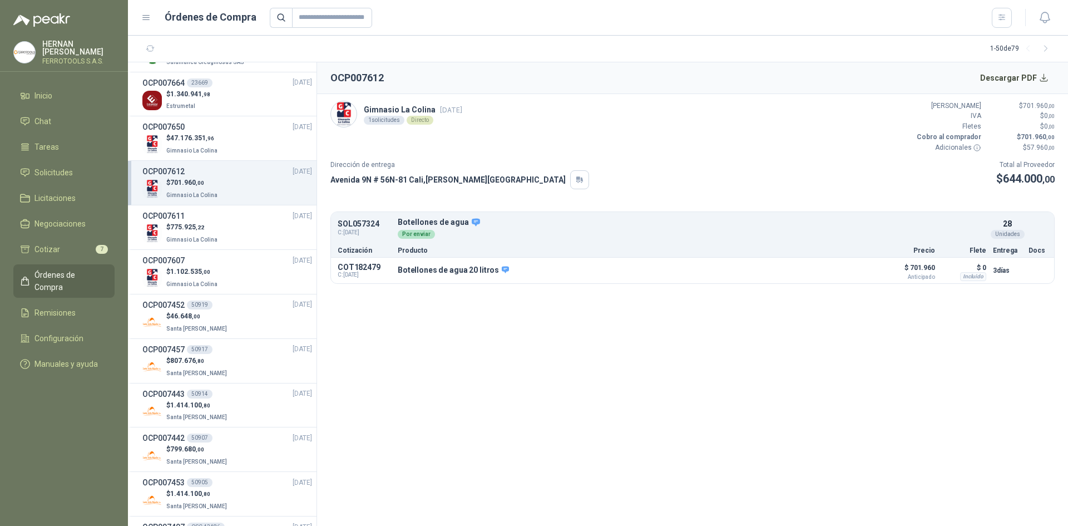
scroll to position [389, 0]
click at [251, 145] on div "$ 47.176.351 ,96 Gimnasio La Colina" at bounding box center [227, 145] width 170 height 23
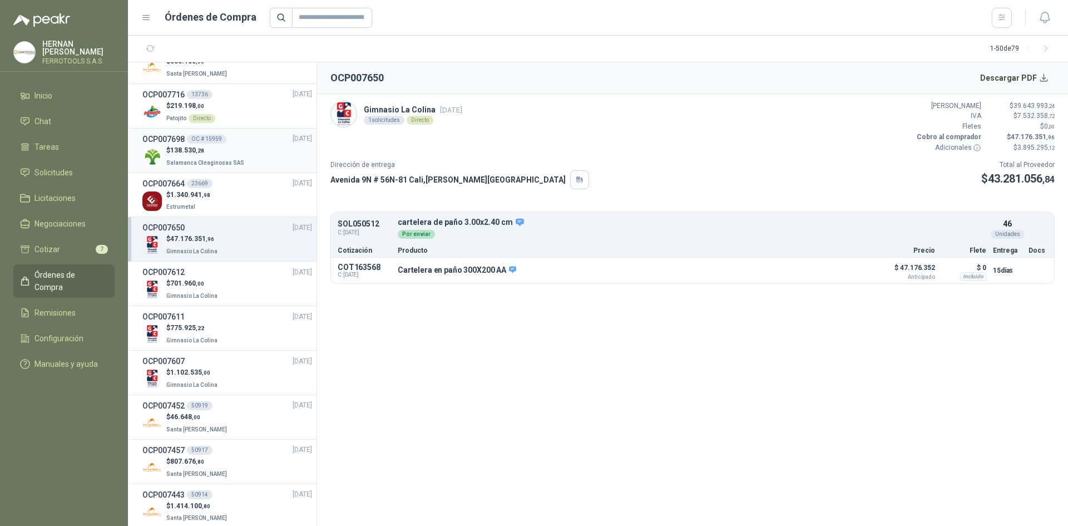
scroll to position [278, 0]
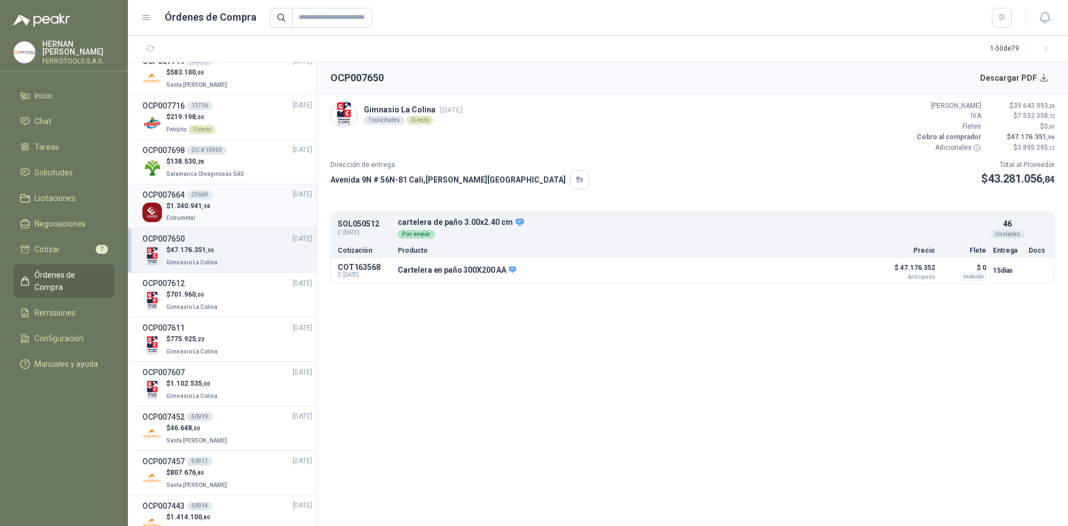
click at [238, 191] on div "OCP007664 23669 29/09/25" at bounding box center [227, 195] width 170 height 12
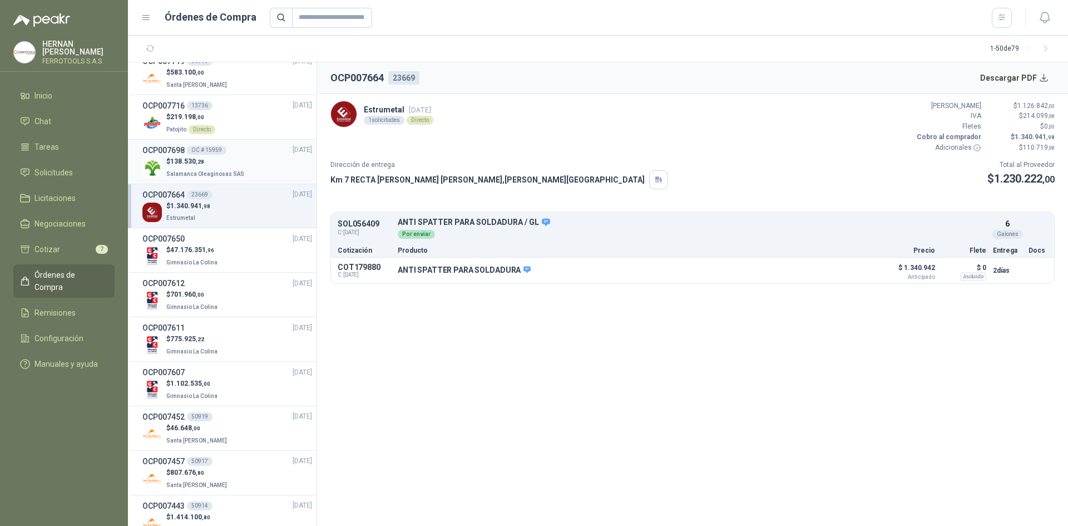
click at [238, 174] on p "Salamanca Oleaginosas SAS" at bounding box center [206, 173] width 80 height 12
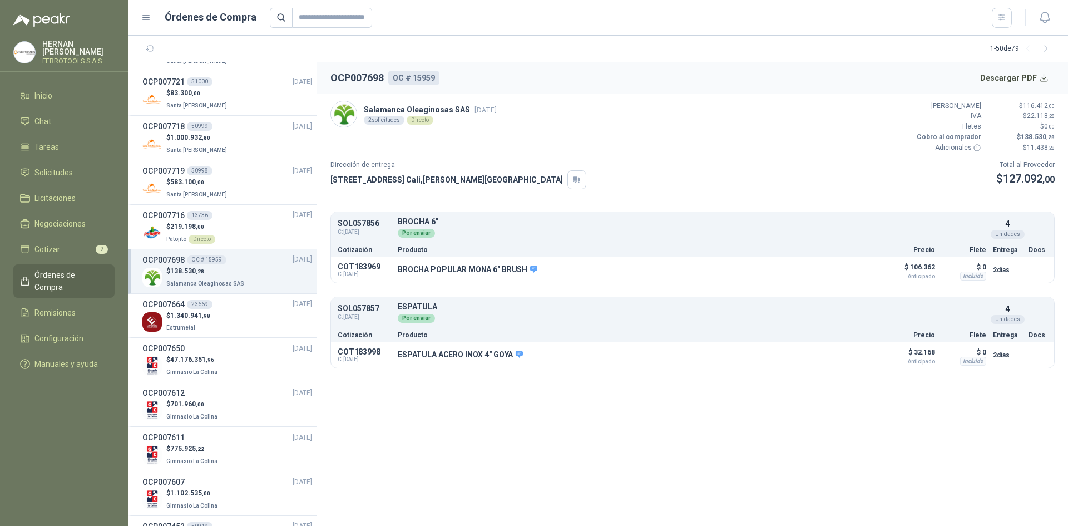
scroll to position [167, 0]
click at [239, 220] on div "OCP007716 13736 30/09/25" at bounding box center [227, 217] width 170 height 12
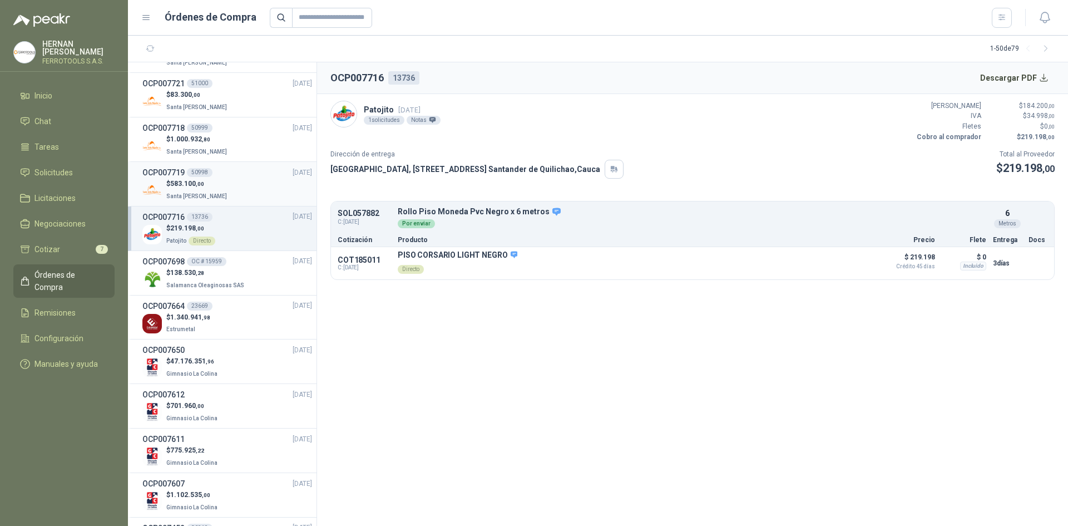
click at [240, 189] on div "$ 583.100 ,00 Santa Anita Napoles" at bounding box center [227, 190] width 170 height 23
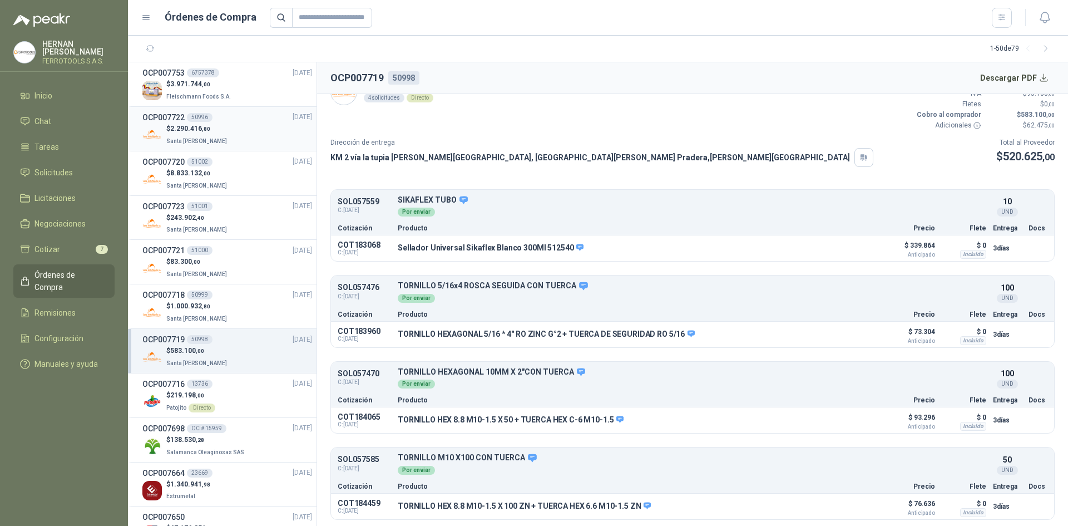
click at [243, 143] on div "$ 2.290.416 ,80 Santa [PERSON_NAME]" at bounding box center [227, 135] width 170 height 23
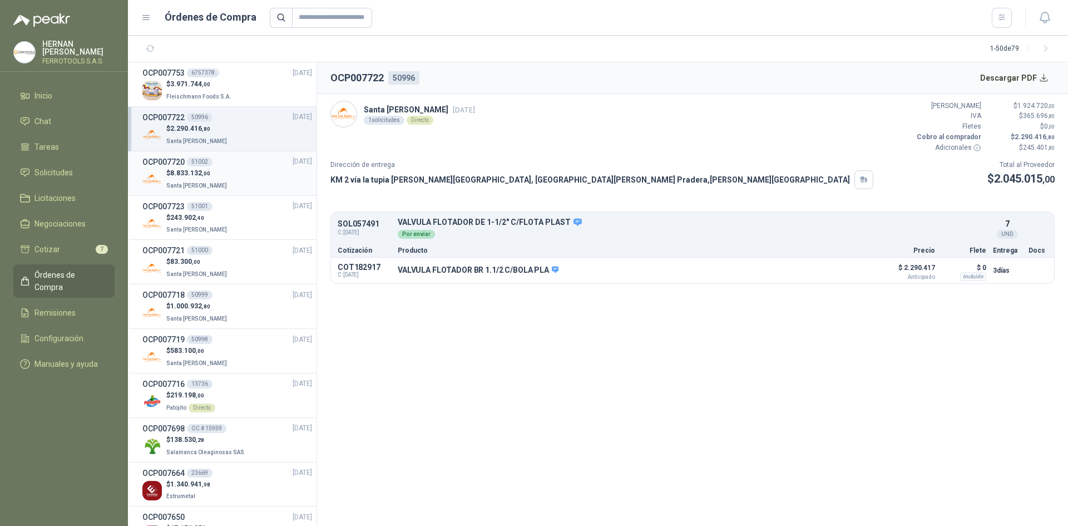
click at [235, 170] on div "$ 8.833.132 ,00 Santa Anita Napoles" at bounding box center [227, 179] width 170 height 23
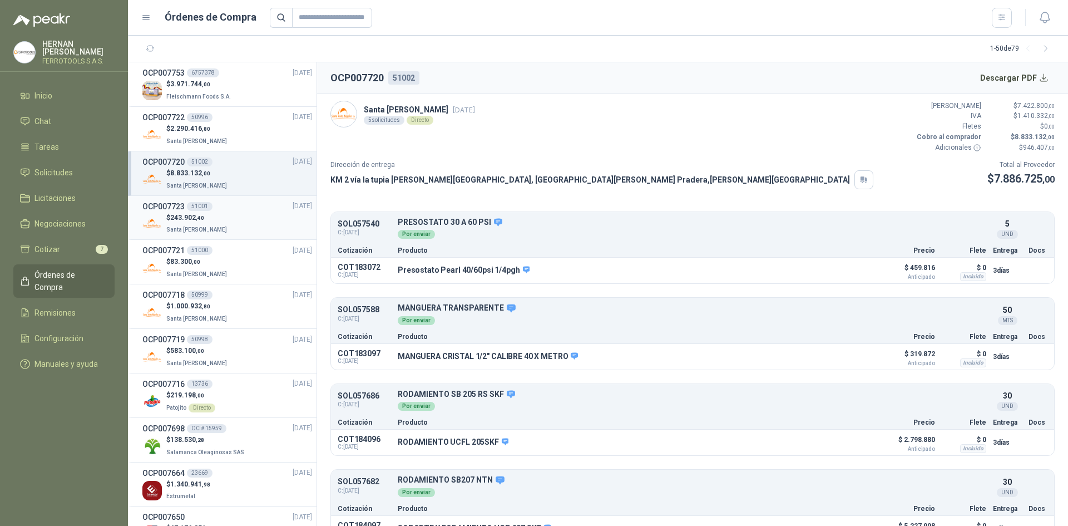
click at [233, 210] on div "OCP007723 51001 30/09/25" at bounding box center [227, 206] width 170 height 12
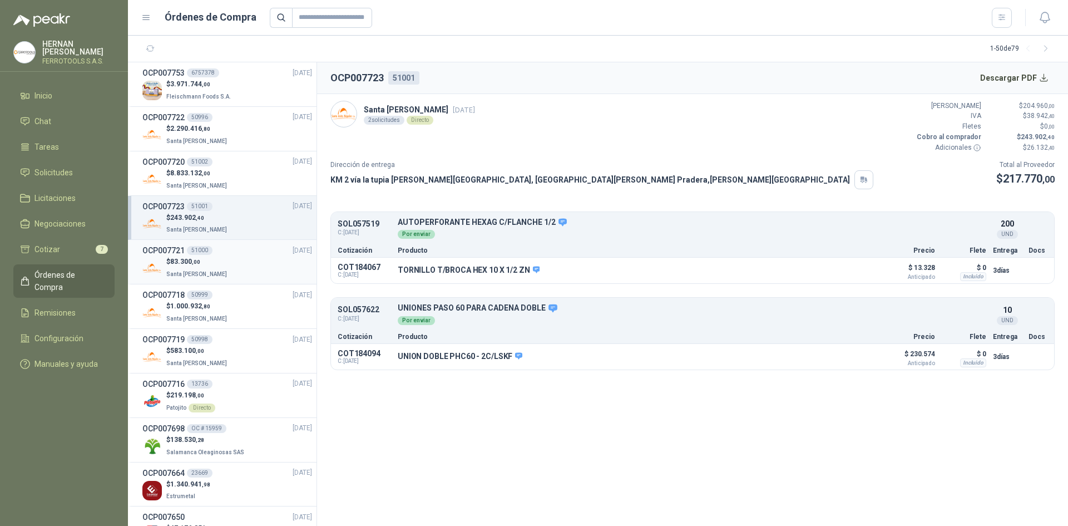
click at [234, 246] on div "OCP007721 51000 30/09/25" at bounding box center [227, 250] width 170 height 12
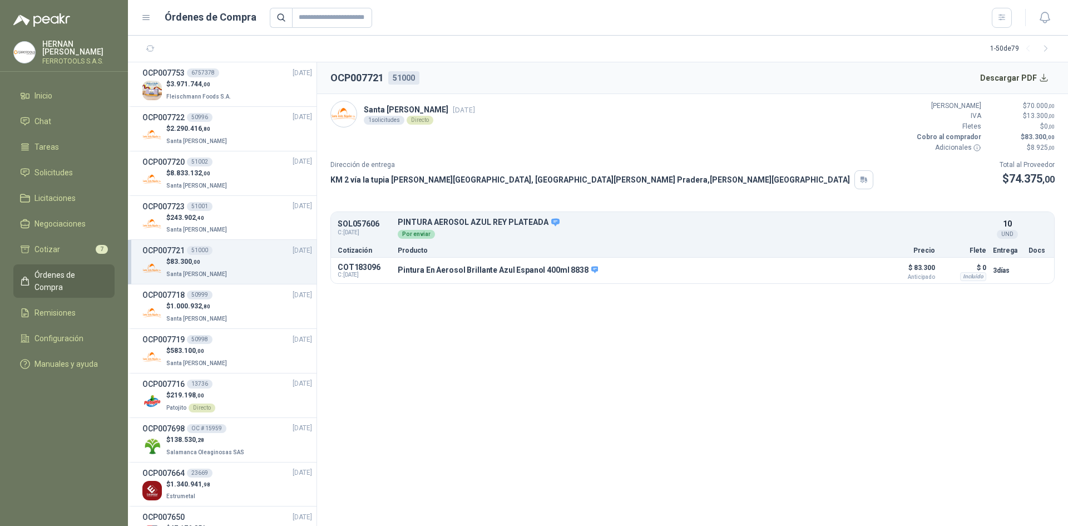
click at [233, 275] on div "$ 83.300 ,00 Santa Anita Napoles" at bounding box center [227, 267] width 170 height 23
click at [234, 308] on div "$ 1.000.932 ,80 Santa Anita Napoles" at bounding box center [227, 312] width 170 height 23
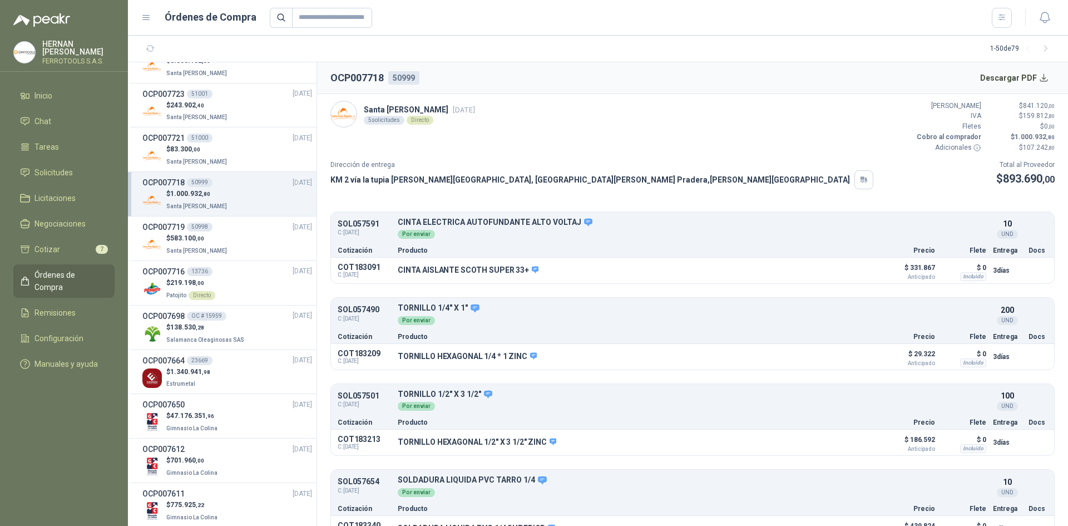
scroll to position [167, 0]
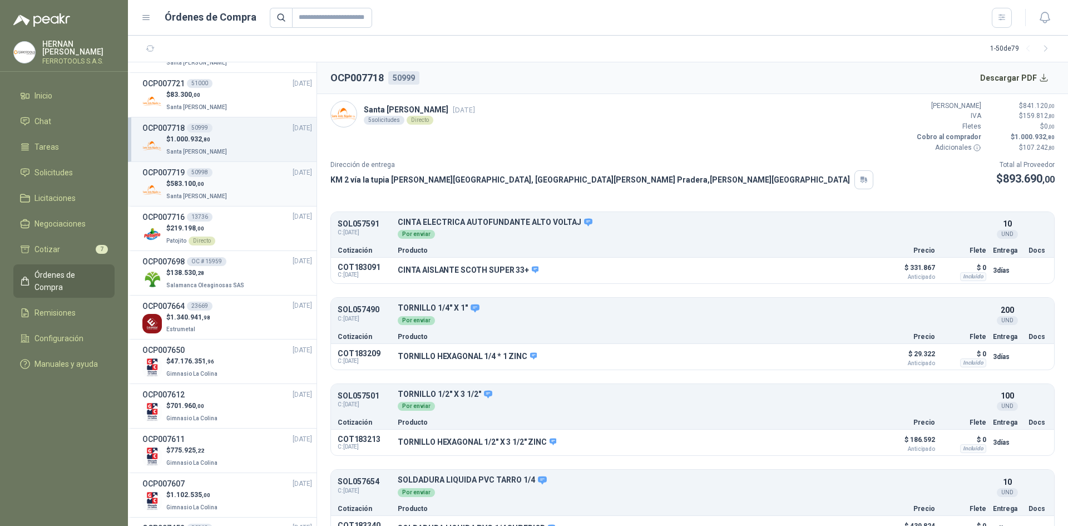
click at [247, 202] on li "OCP007719 50998 30/09/25 $ 583.100 ,00 Santa Anita Napoles" at bounding box center [222, 184] width 189 height 45
click at [246, 223] on div "$ 219.198 ,00 Patojito Directo" at bounding box center [227, 234] width 170 height 23
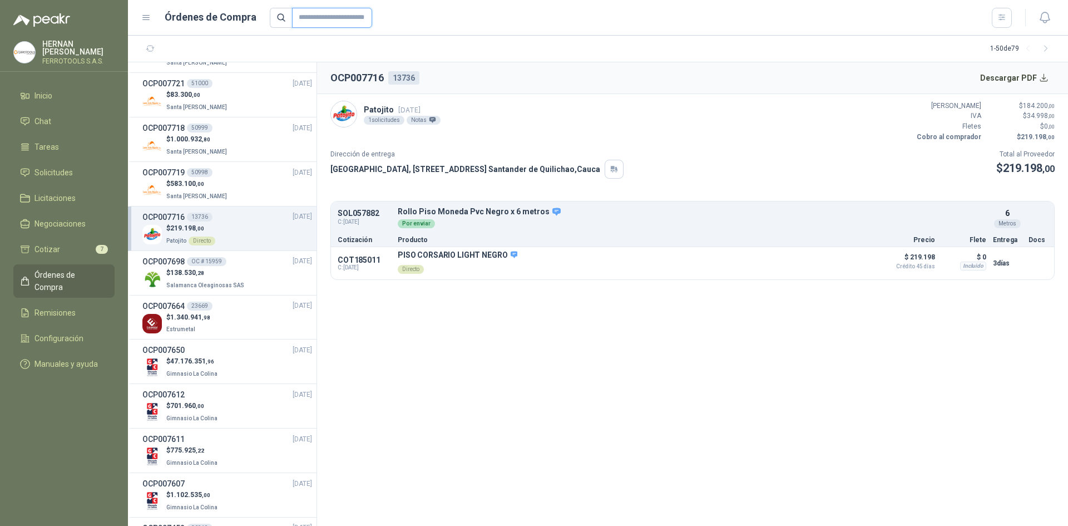
click at [315, 16] on input "text" at bounding box center [332, 18] width 80 height 20
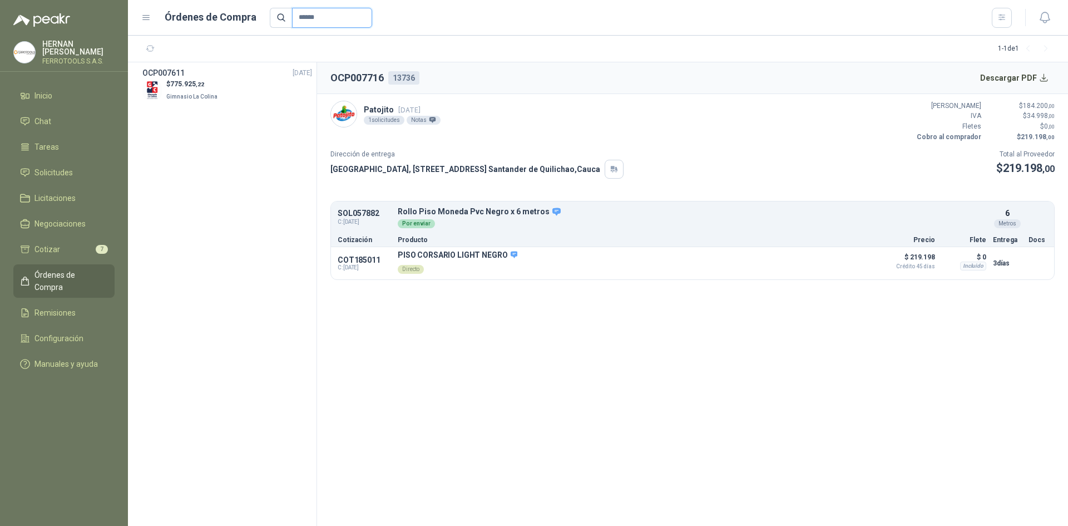
drag, startPoint x: 337, startPoint y: 17, endPoint x: 137, endPoint y: 1, distance: 200.9
click at [137, 1] on header "Órdenes de Compra ******" at bounding box center [598, 18] width 940 height 36
drag, startPoint x: 349, startPoint y: 19, endPoint x: 250, endPoint y: 8, distance: 99.7
click at [250, 8] on div "Órdenes de Compra *********" at bounding box center [576, 18] width 871 height 20
type input "***"
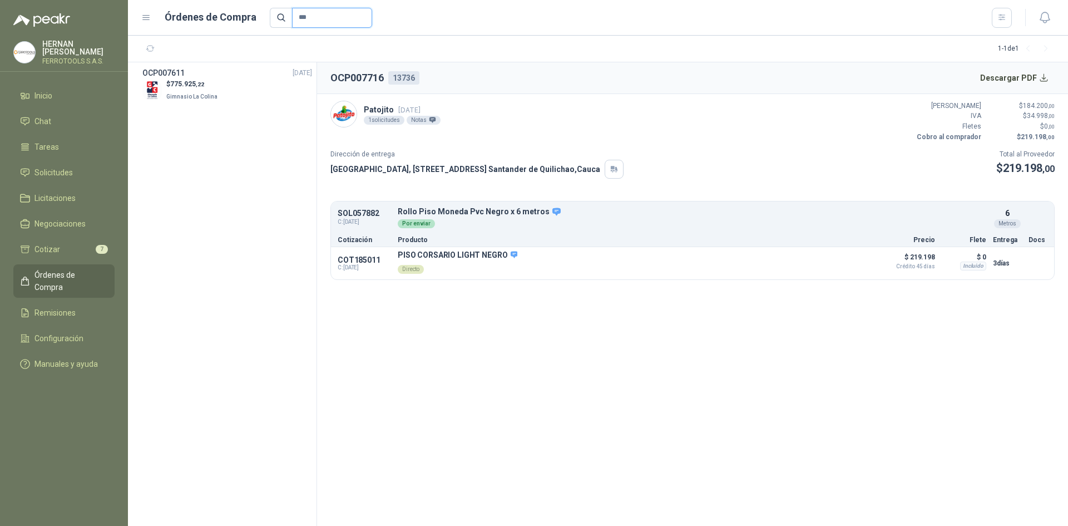
drag, startPoint x: 332, startPoint y: 20, endPoint x: 264, endPoint y: 21, distance: 67.9
click at [264, 21] on div "Órdenes de Compra ***" at bounding box center [576, 18] width 871 height 20
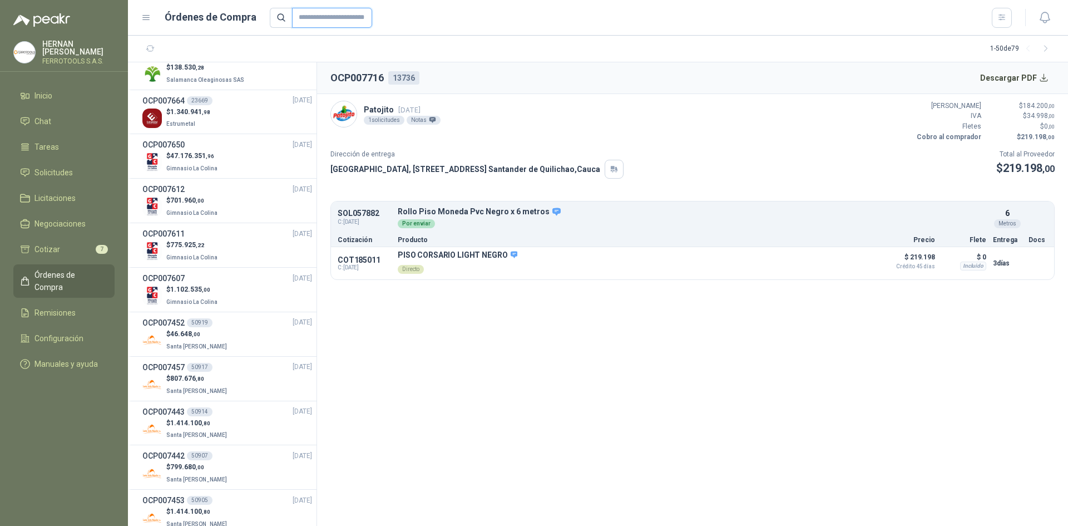
scroll to position [389, 0]
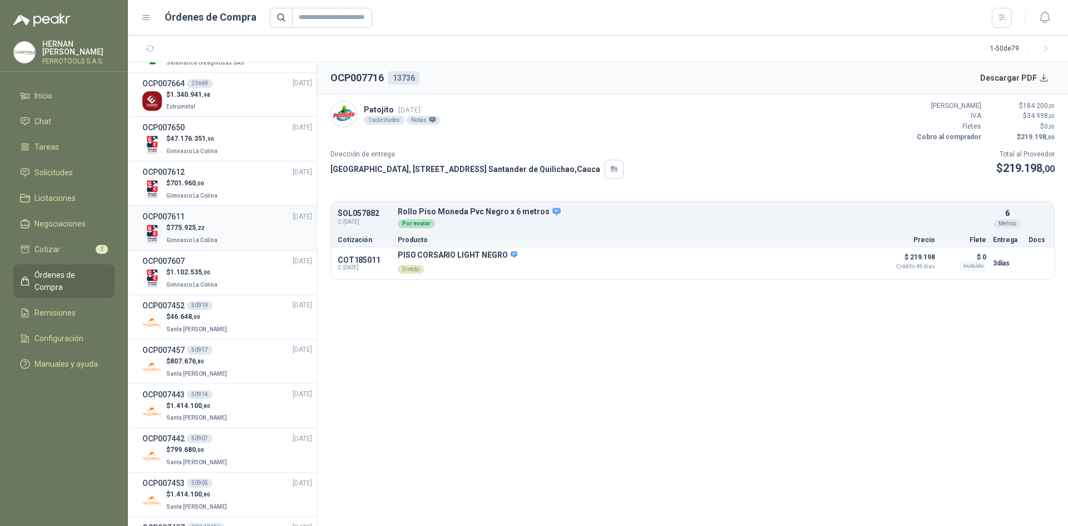
click at [255, 228] on div "$ 775.925 ,22 Gimnasio La Colina" at bounding box center [227, 234] width 170 height 23
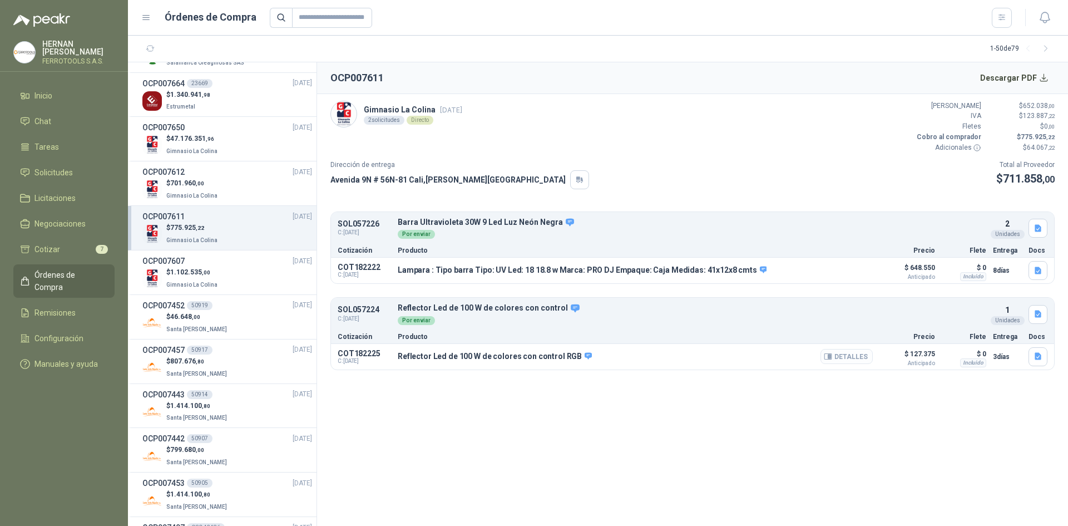
click at [849, 358] on button "Detalles" at bounding box center [847, 356] width 52 height 15
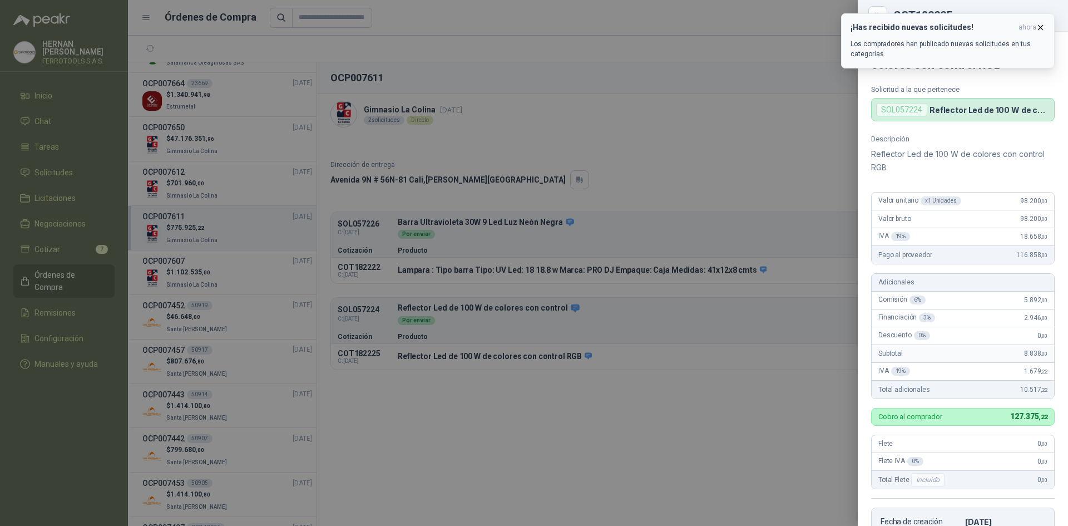
click at [1043, 29] on icon "button" at bounding box center [1041, 27] width 4 height 4
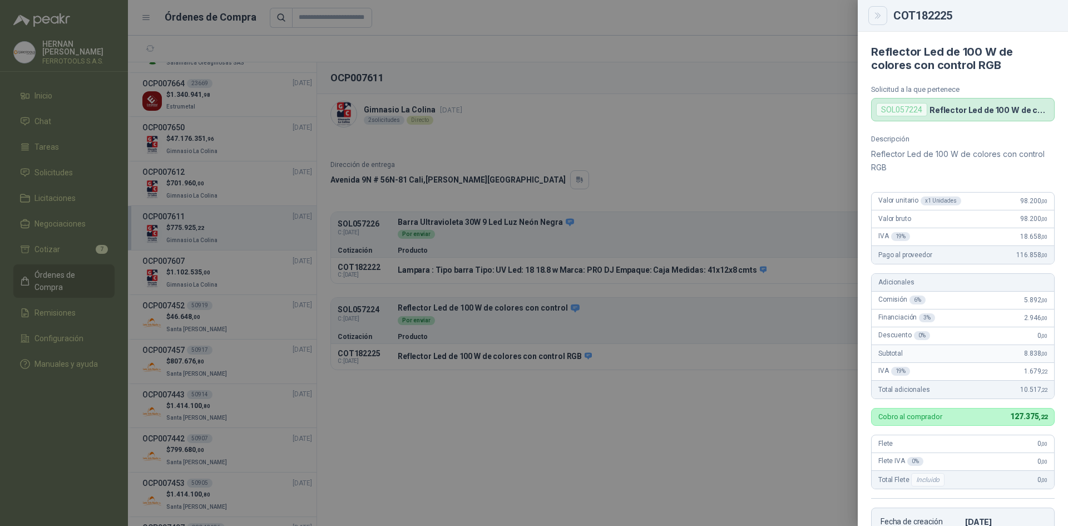
click at [880, 14] on icon "Close" at bounding box center [877, 16] width 5 height 6
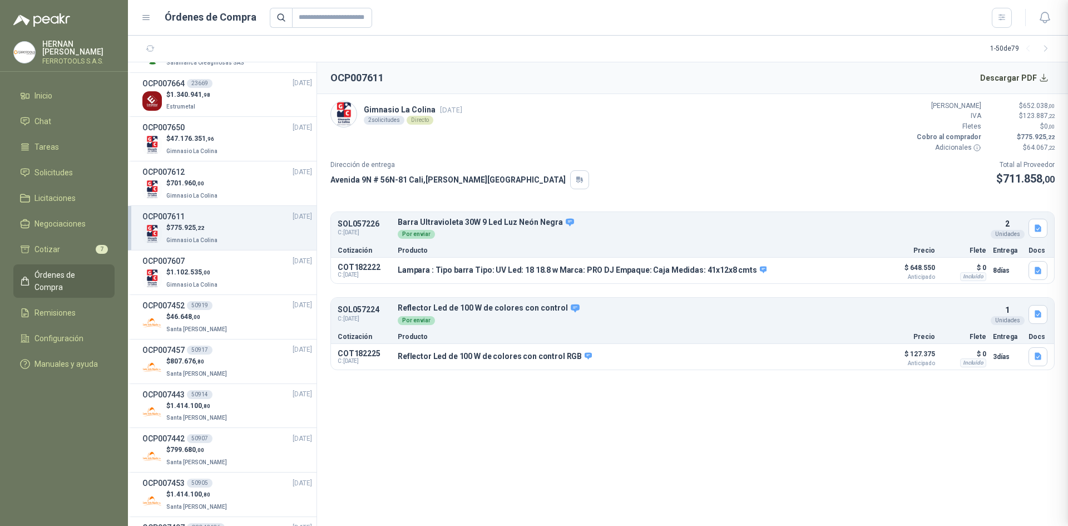
scroll to position [236, 0]
click at [269, 317] on div "$ 46.648 ,00 Santa Anita Napoles" at bounding box center [227, 323] width 170 height 23
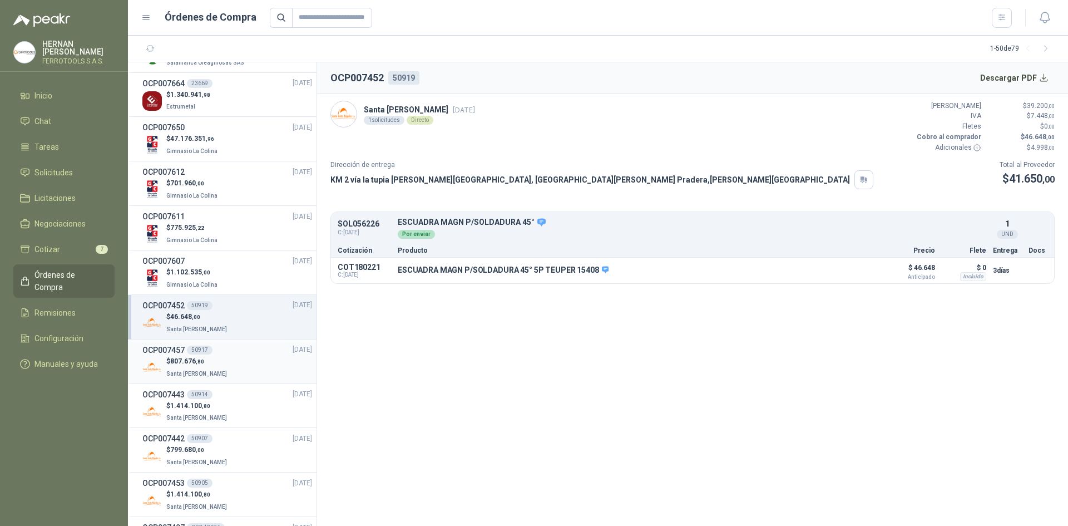
click at [259, 351] on div "OCP007457 50917 18/09/25" at bounding box center [227, 350] width 170 height 12
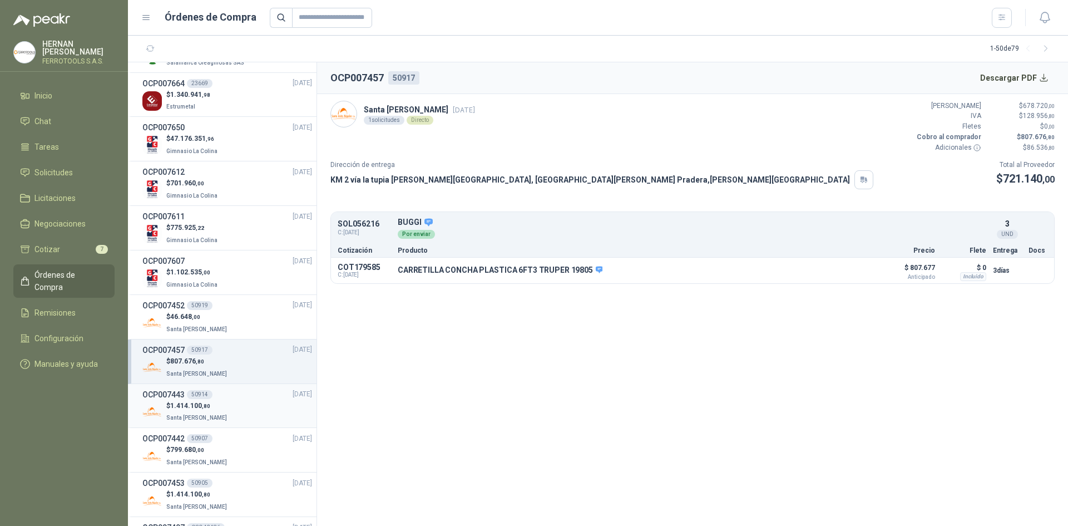
click at [242, 402] on div "$ 1.414.100 ,80 Santa Anita Napoles" at bounding box center [227, 412] width 170 height 23
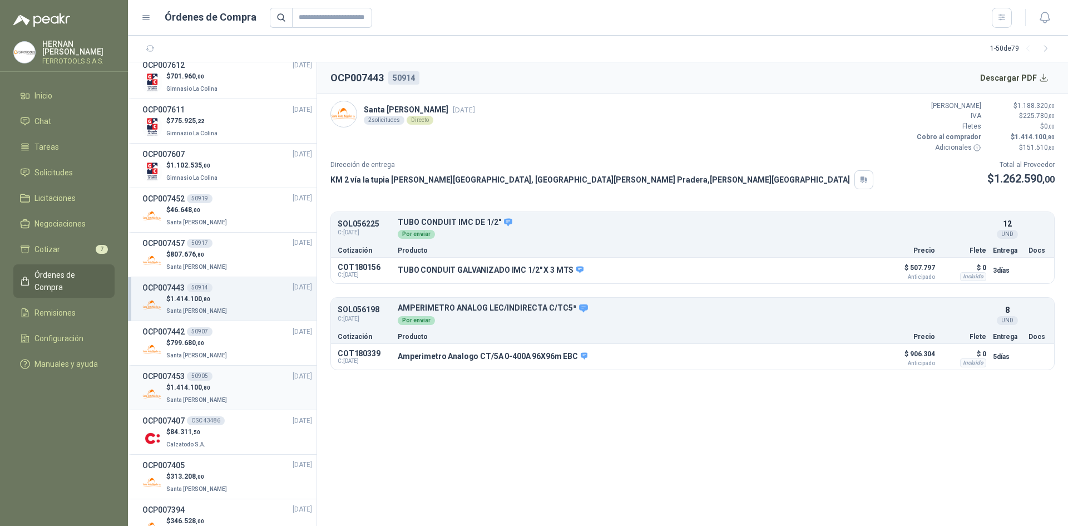
scroll to position [501, 0]
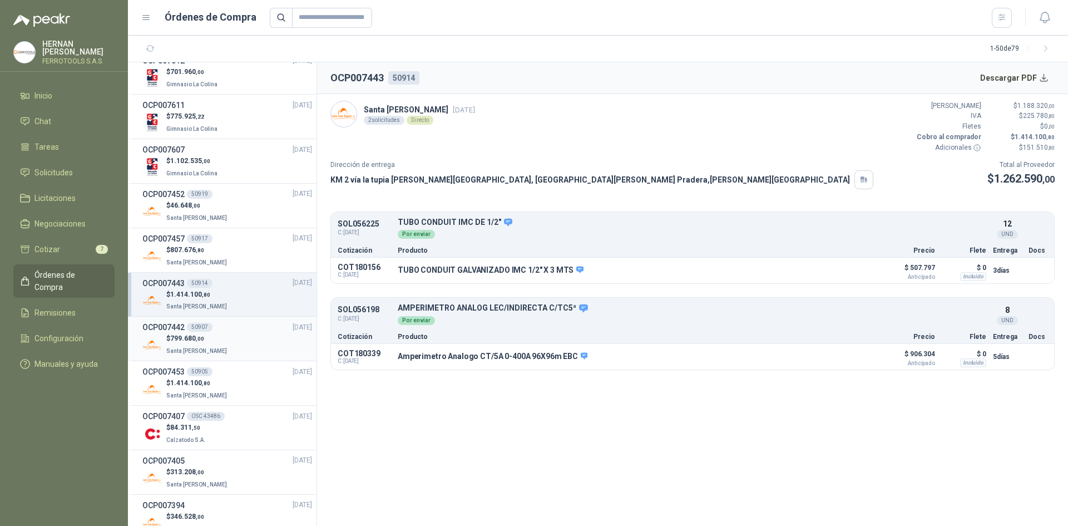
click at [232, 346] on div "$ 799.680 ,00 Santa Anita Napoles" at bounding box center [227, 344] width 170 height 23
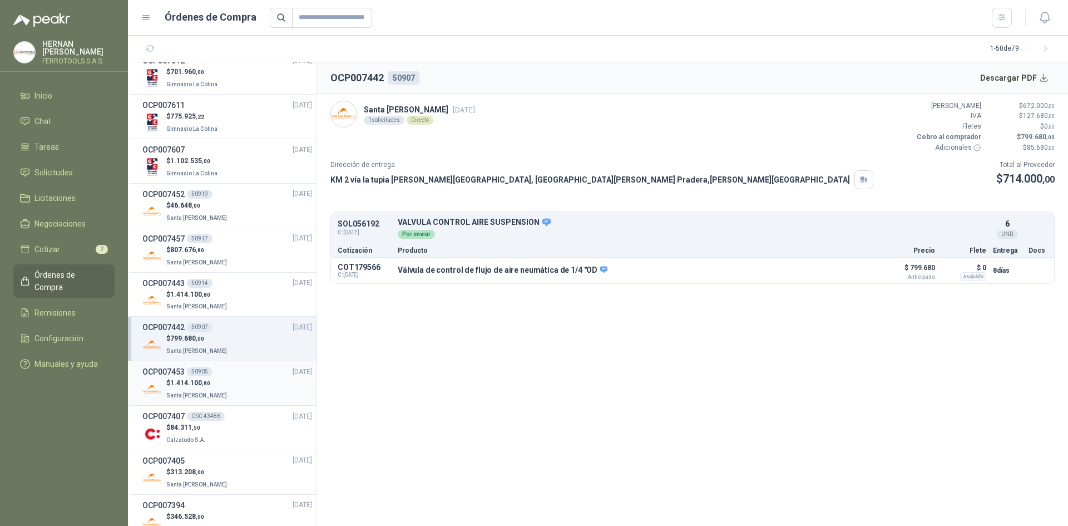
click at [235, 384] on div "$ 1.414.100 ,80 Santa Anita Napoles" at bounding box center [227, 389] width 170 height 23
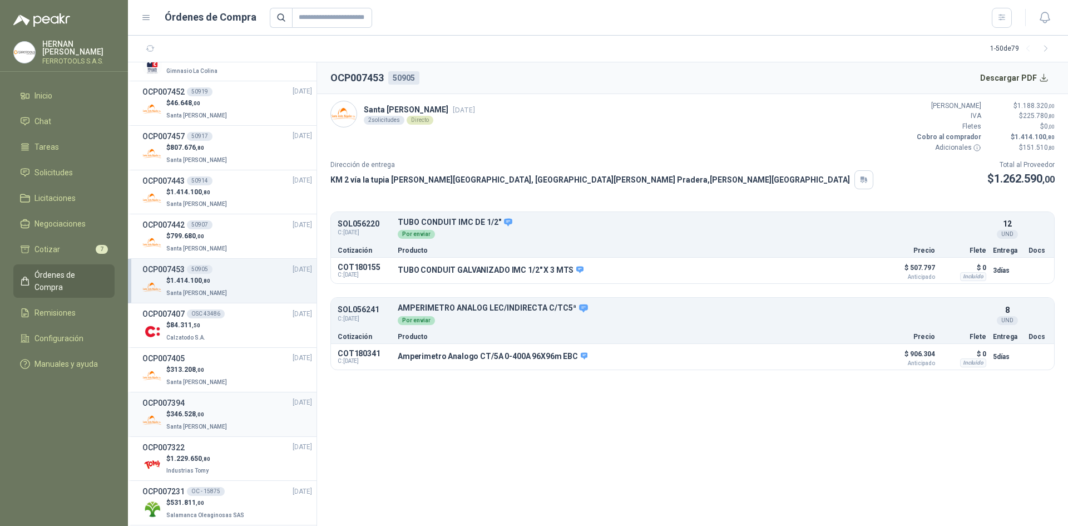
scroll to position [612, 0]
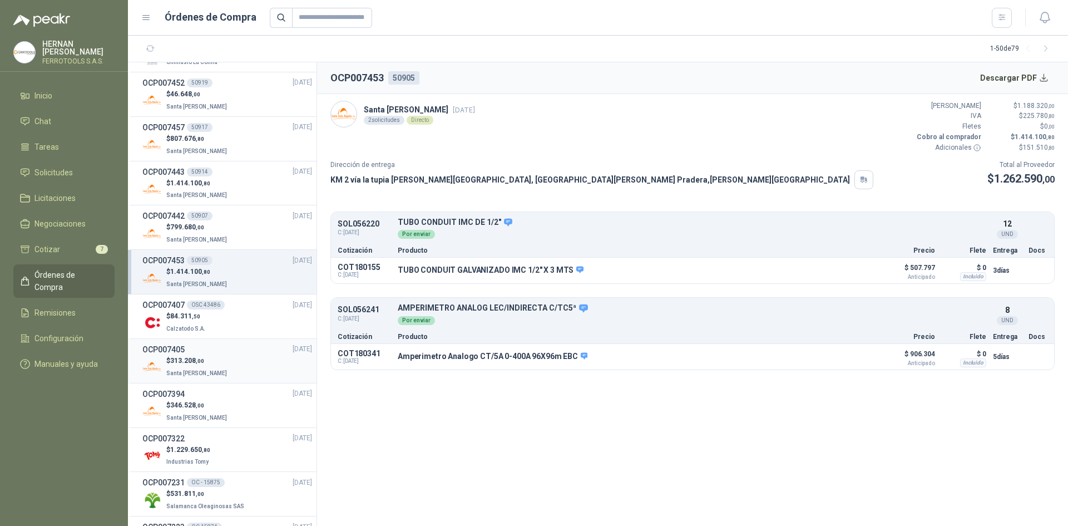
click at [226, 349] on div "OCP007405 17/09/25" at bounding box center [227, 349] width 170 height 12
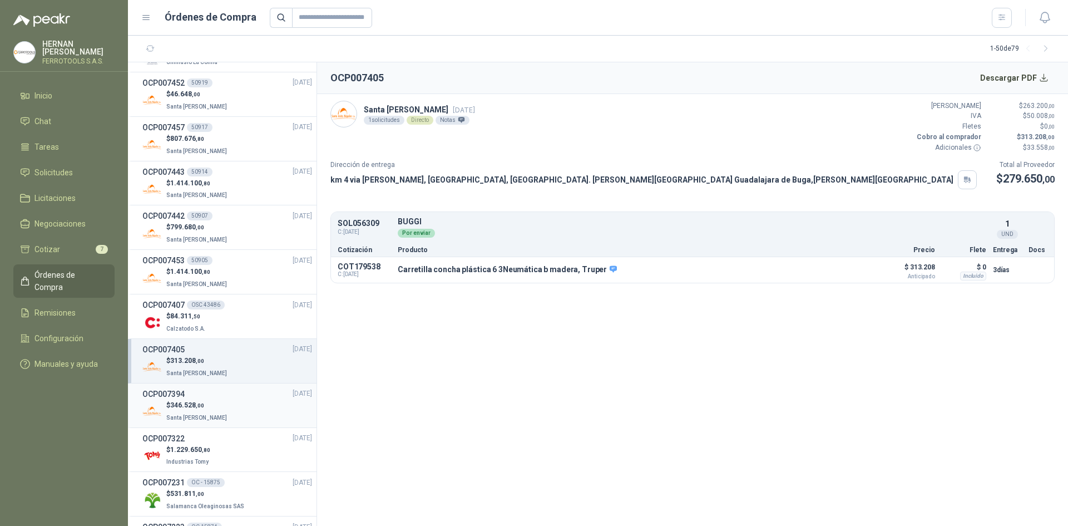
click at [225, 397] on div "OCP007394 17/09/25" at bounding box center [227, 394] width 170 height 12
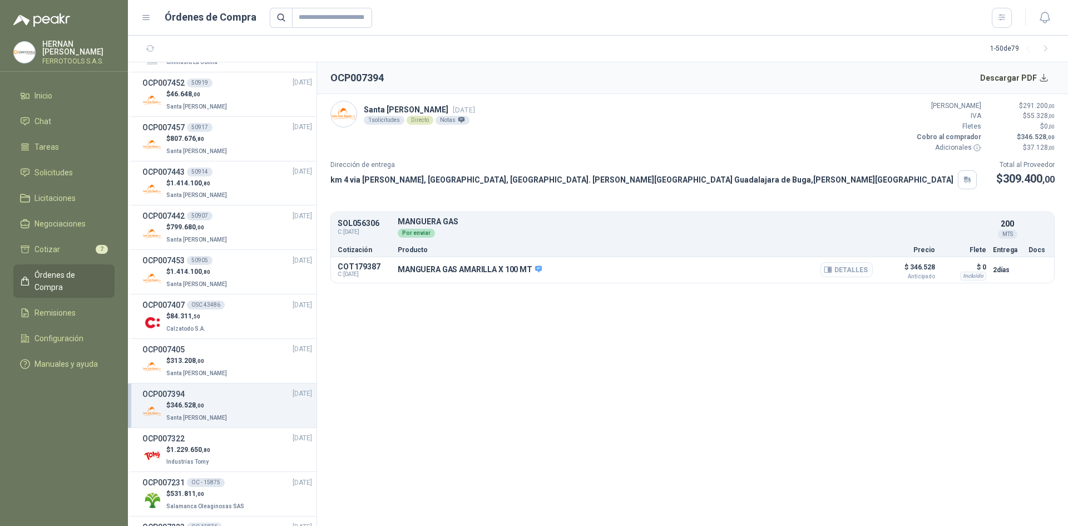
click at [853, 273] on button "Detalles" at bounding box center [847, 269] width 52 height 15
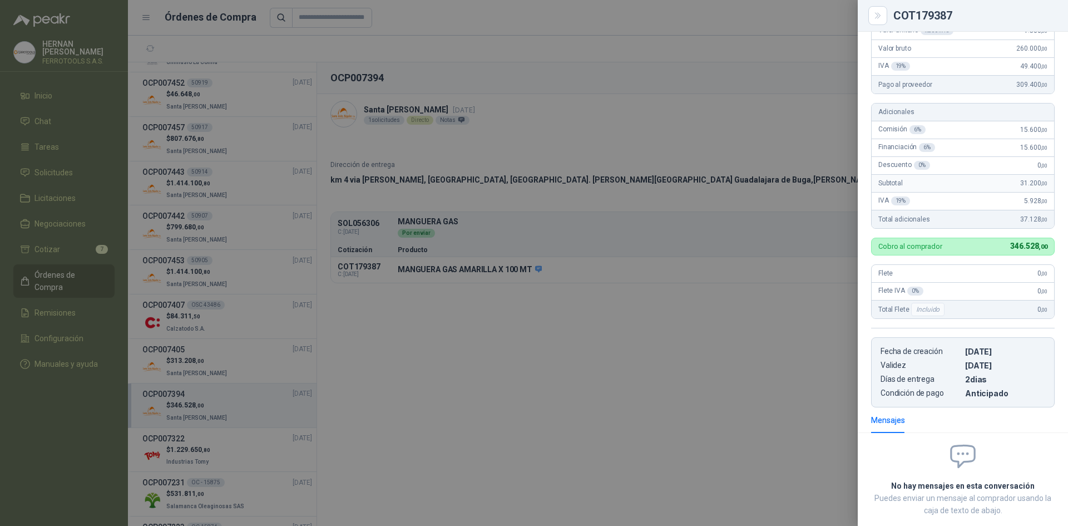
scroll to position [51, 0]
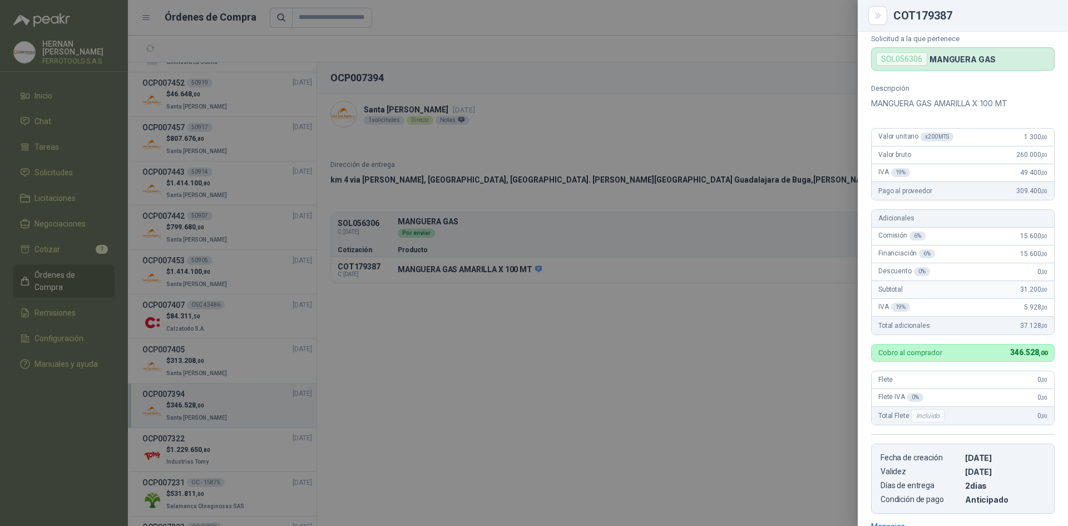
click at [709, 105] on div at bounding box center [534, 263] width 1068 height 526
